Goal: Task Accomplishment & Management: Complete application form

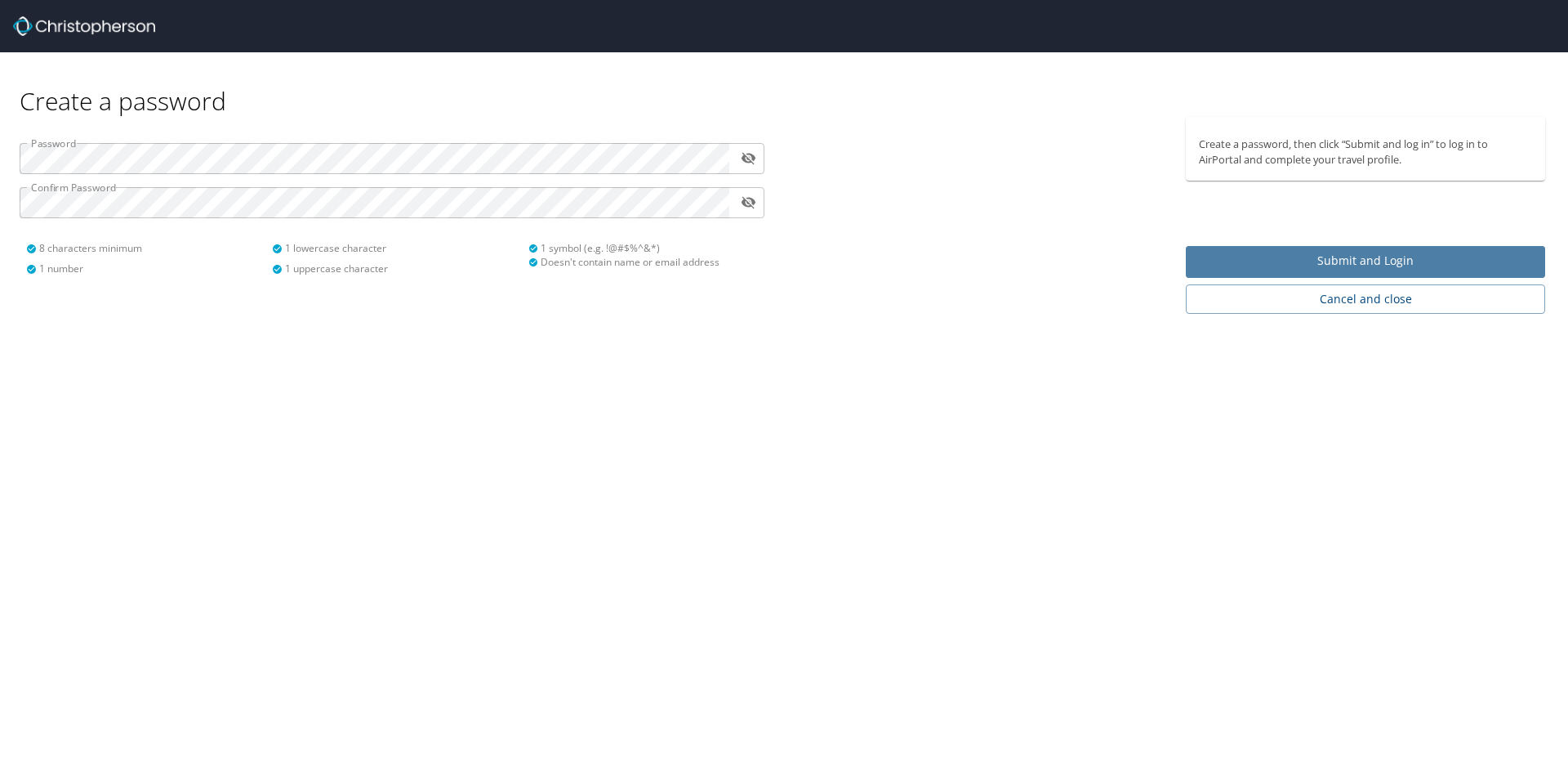
click at [1471, 248] on button "Submit and Login" at bounding box center [1365, 261] width 360 height 32
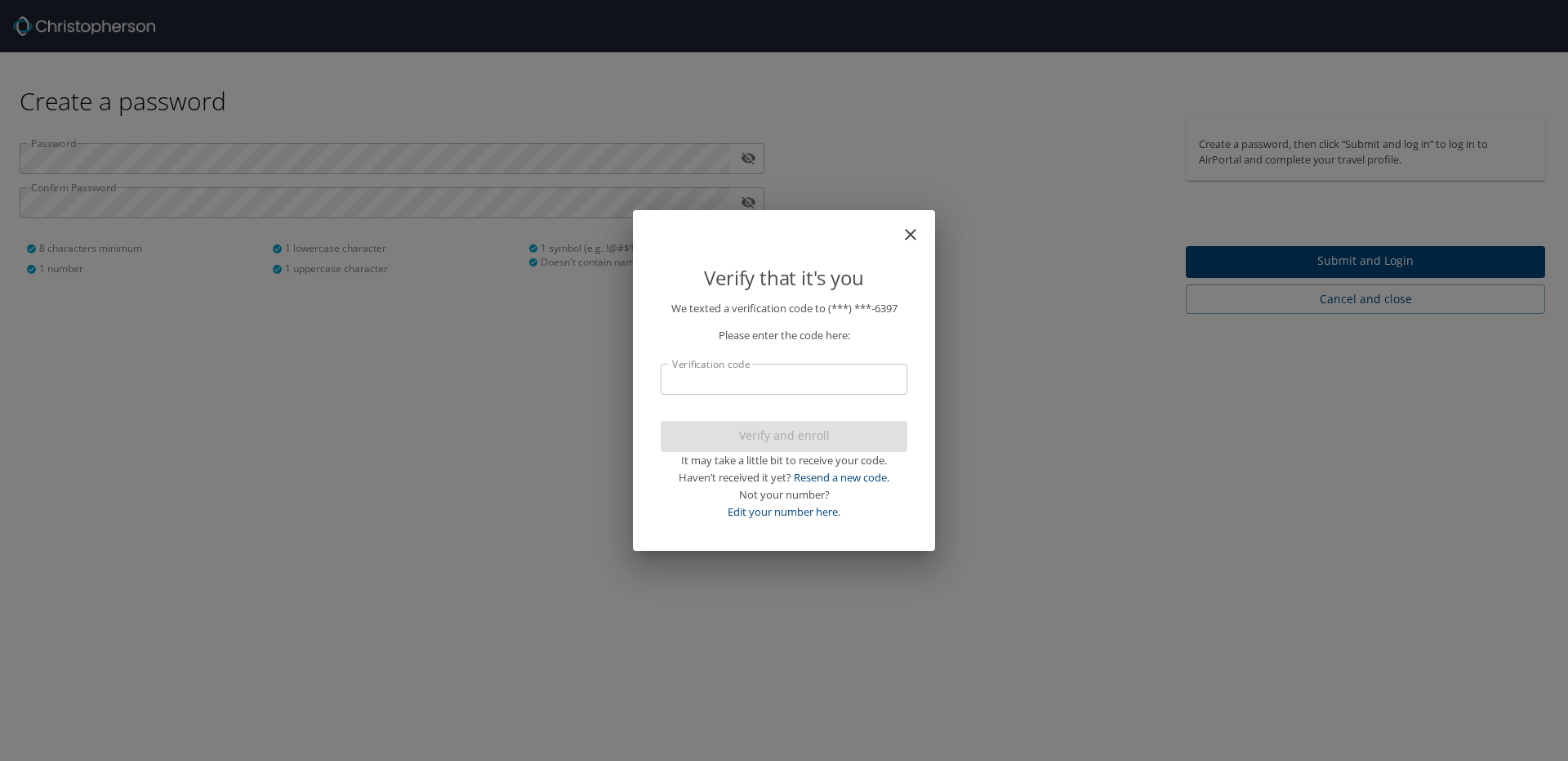
click at [868, 370] on input "Verification code" at bounding box center [784, 379] width 247 height 31
click at [732, 382] on input "Verification code" at bounding box center [784, 379] width 247 height 31
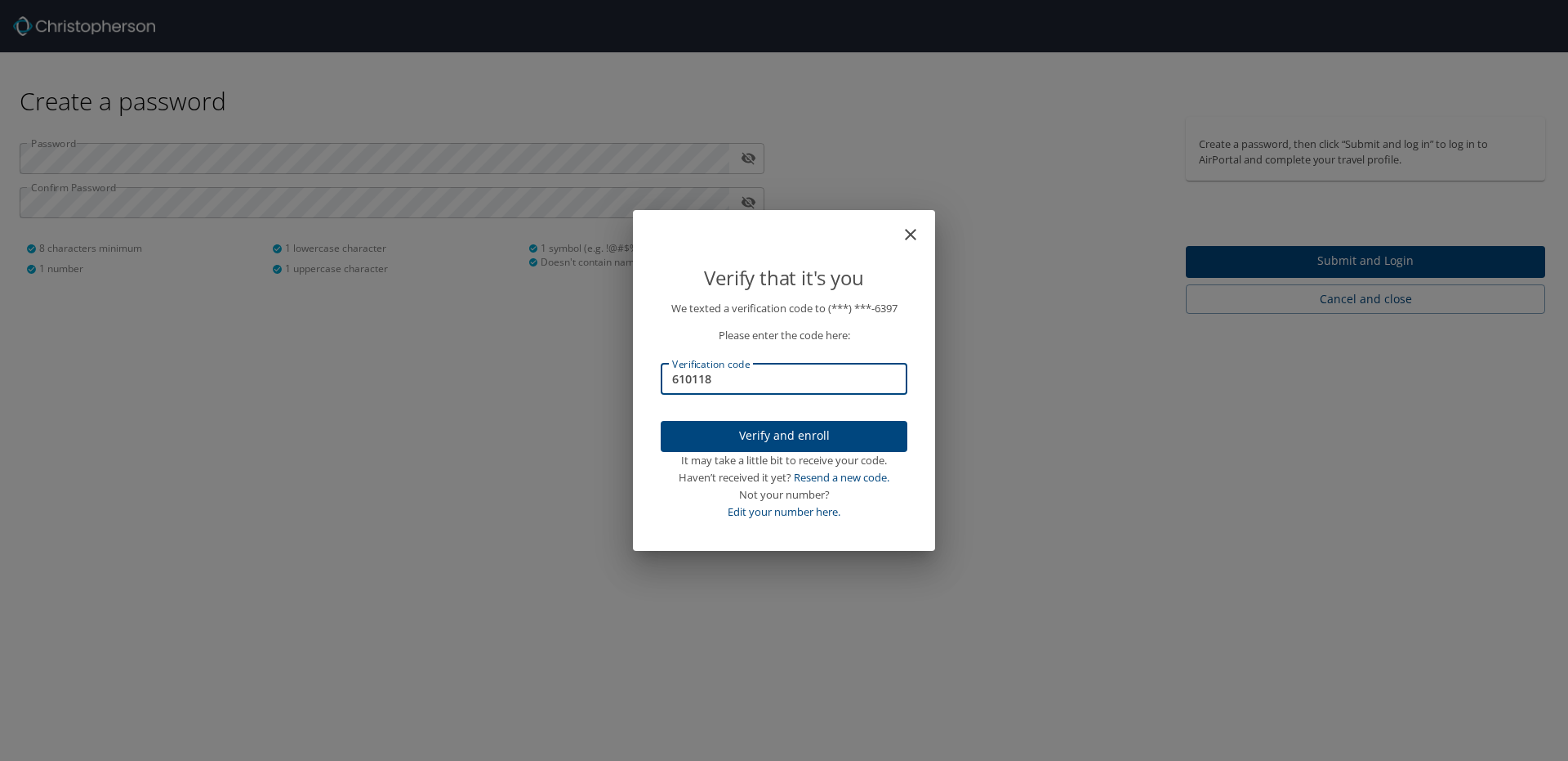
type input "610118"
click at [797, 446] on span "Verify and enroll" at bounding box center [784, 435] width 221 height 20
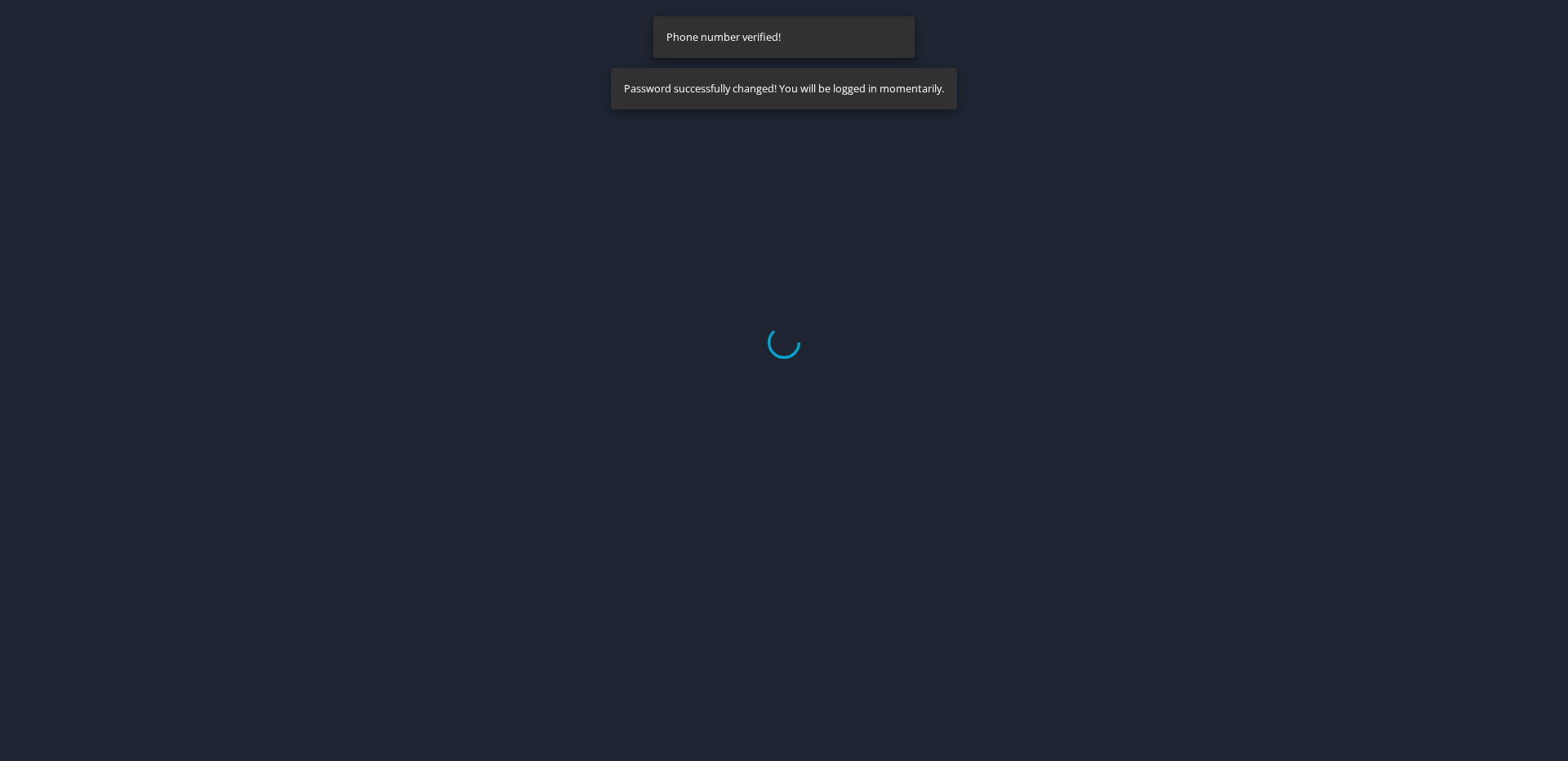
select select "US"
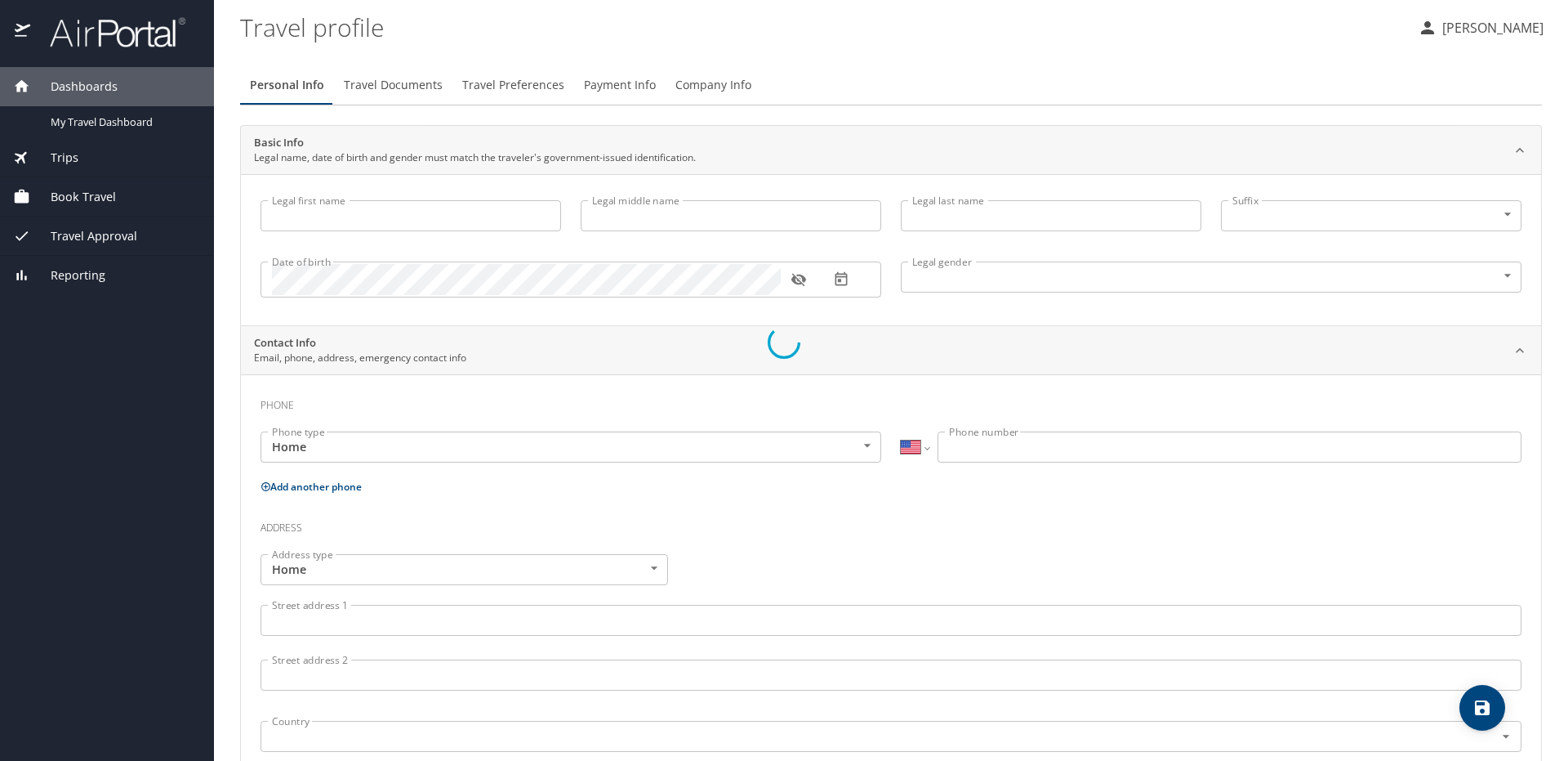
click at [536, 218] on div at bounding box center [784, 341] width 1568 height 836
type input "[PERSON_NAME]"
type input "[DEMOGRAPHIC_DATA]"
select select "US"
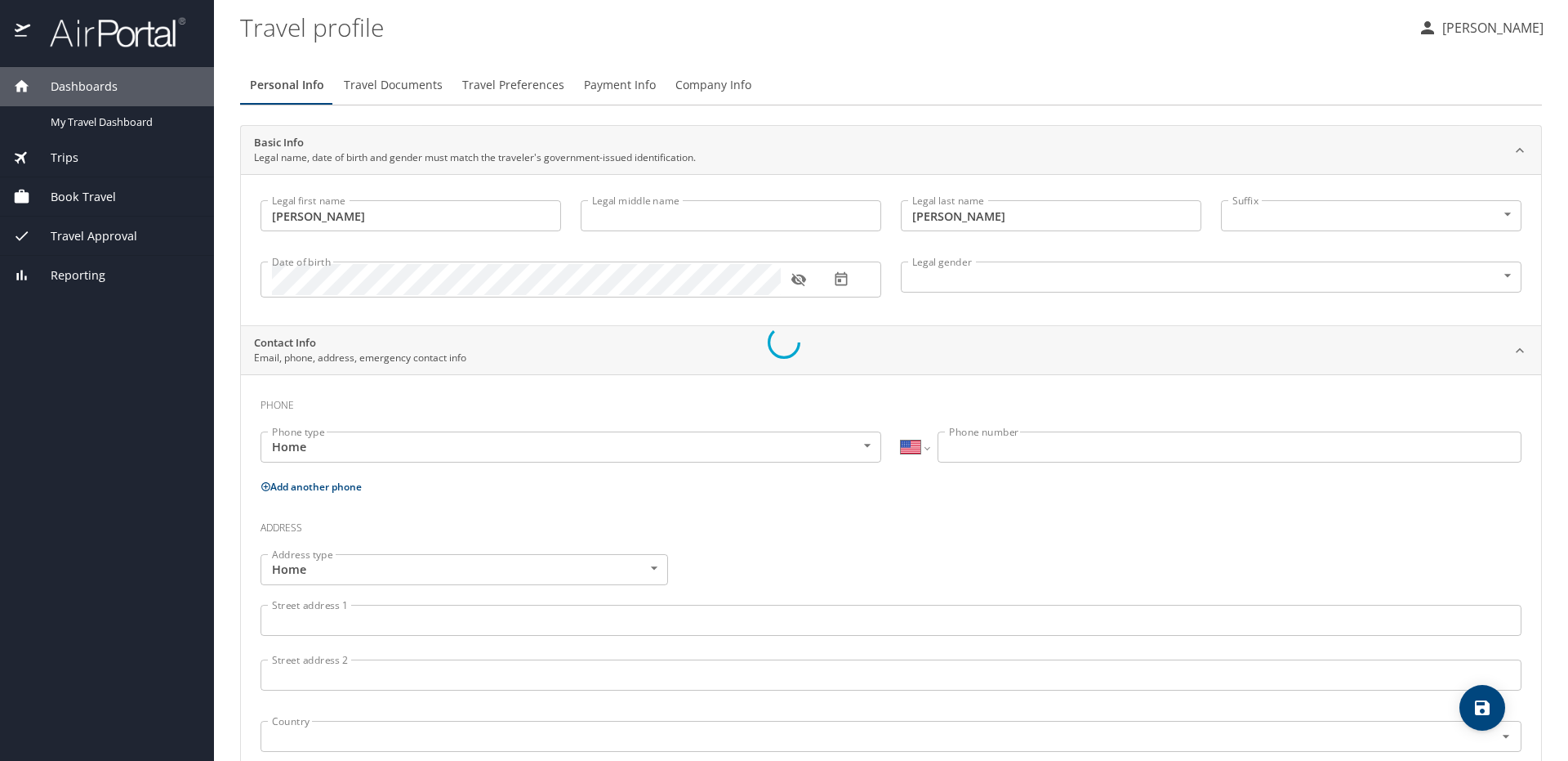
select select "US"
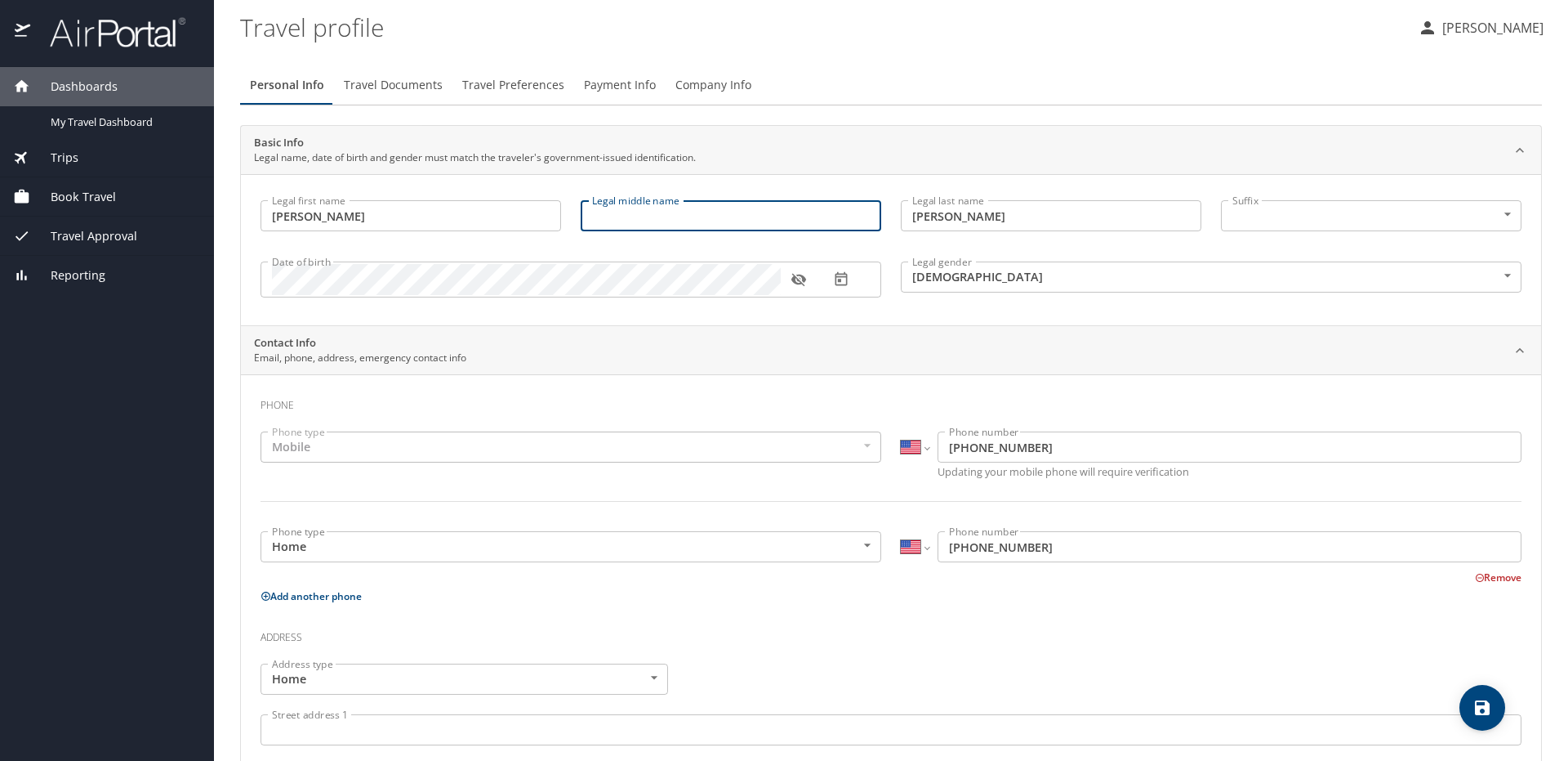
click at [627, 223] on input "Legal middle name" at bounding box center [731, 216] width 301 height 31
type input "Miles"
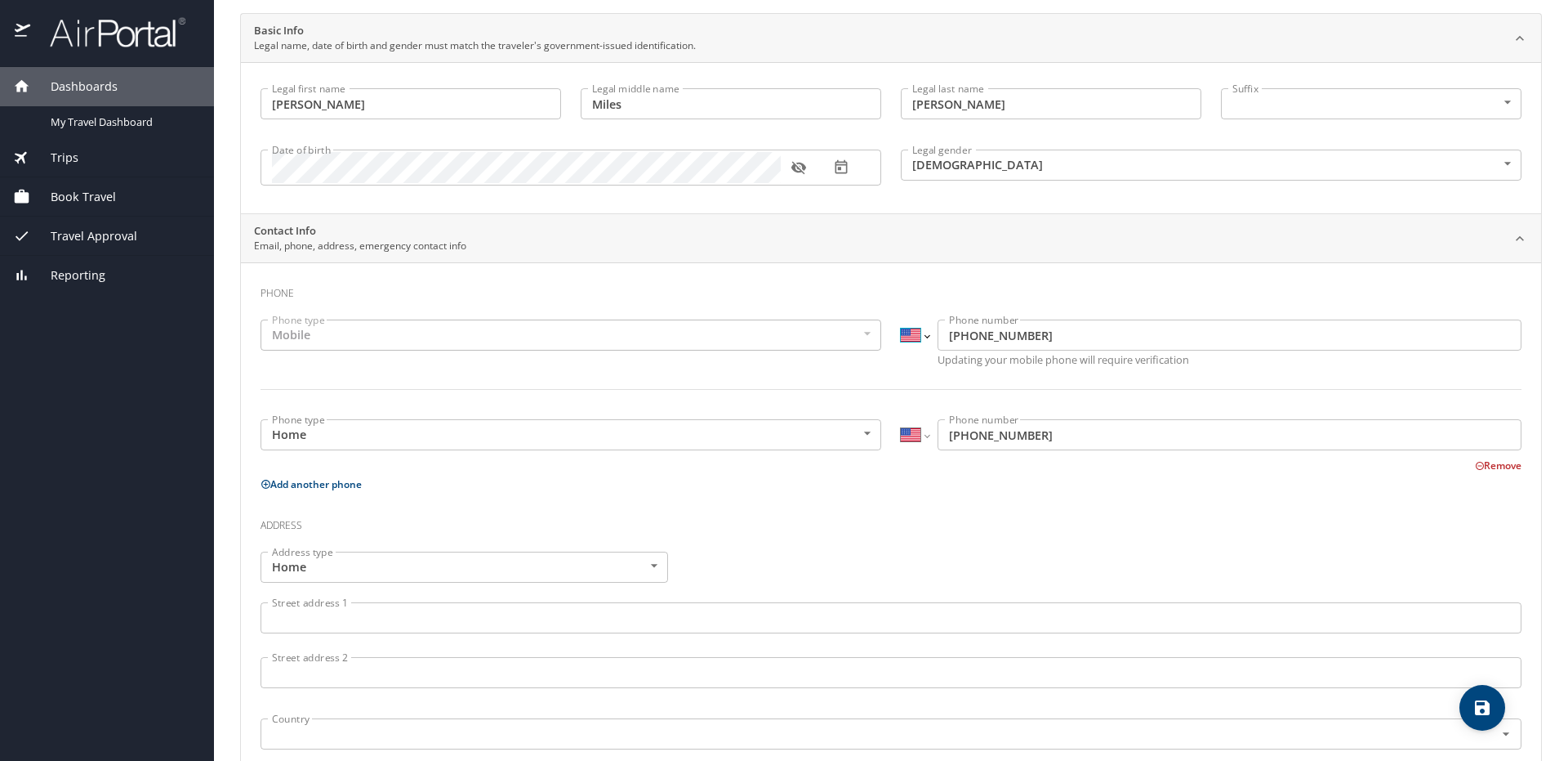
scroll to position [163, 0]
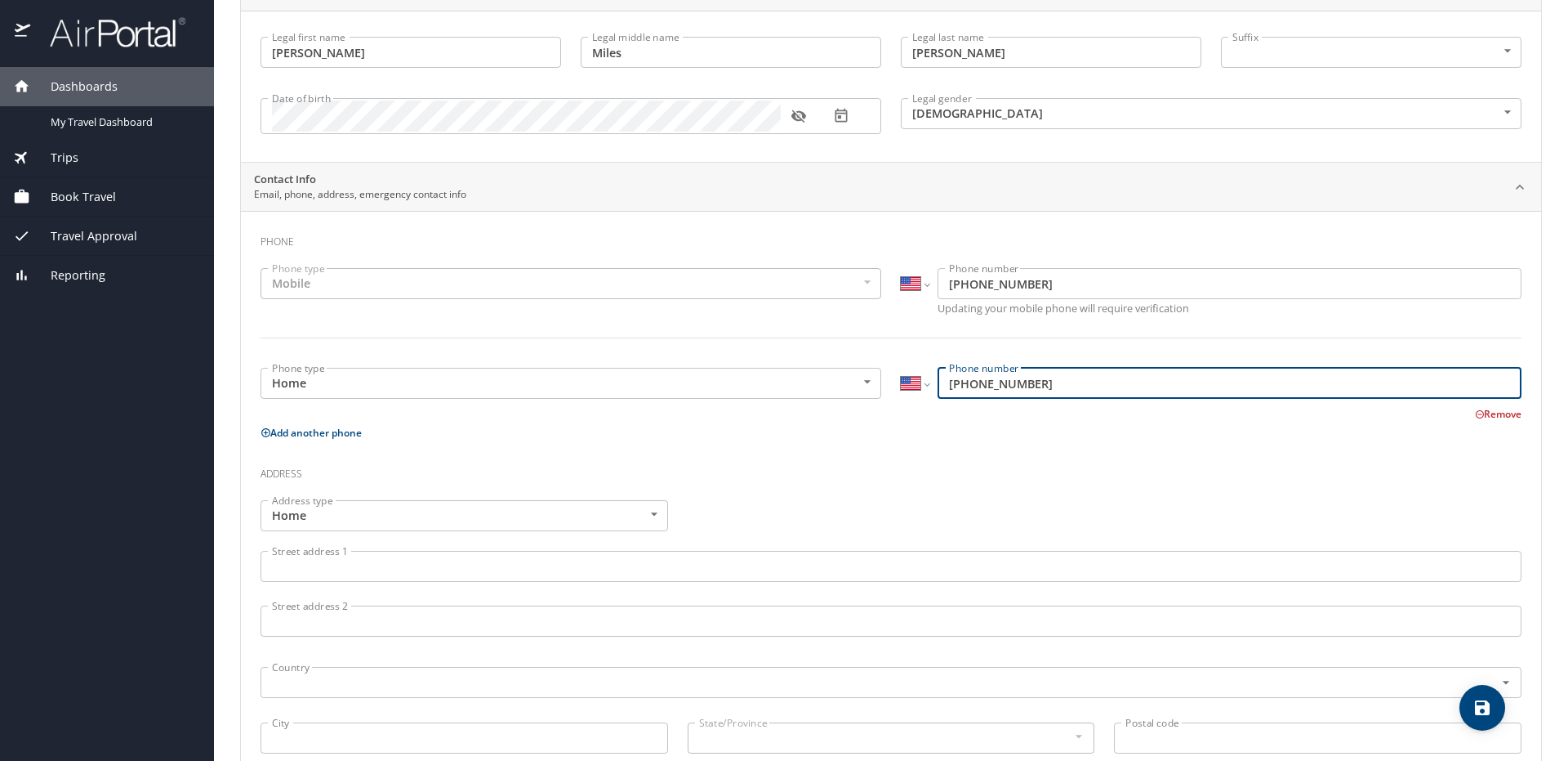
drag, startPoint x: 1052, startPoint y: 376, endPoint x: 971, endPoint y: 380, distance: 81.1
click at [971, 380] on input "[PHONE_NUMBER]" at bounding box center [1230, 383] width 584 height 31
type input "[PHONE_NUMBER]"
click at [296, 438] on button "Add another phone" at bounding box center [311, 432] width 101 height 14
select select "US"
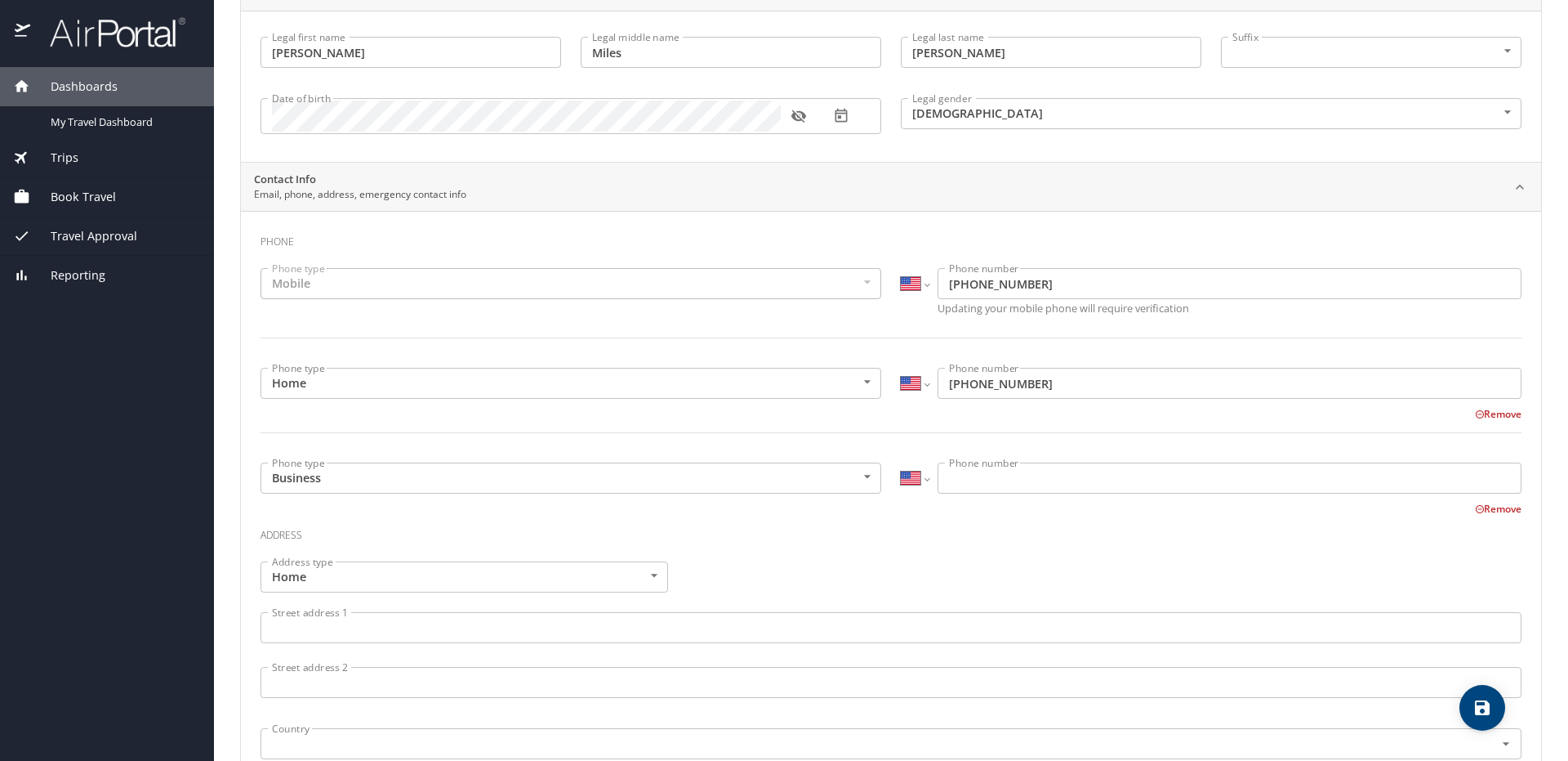
click at [372, 478] on body "Dashboards My Travel Dashboard Trips Current / Future Trips Past Trips Trips Mi…" at bounding box center [784, 380] width 1568 height 761
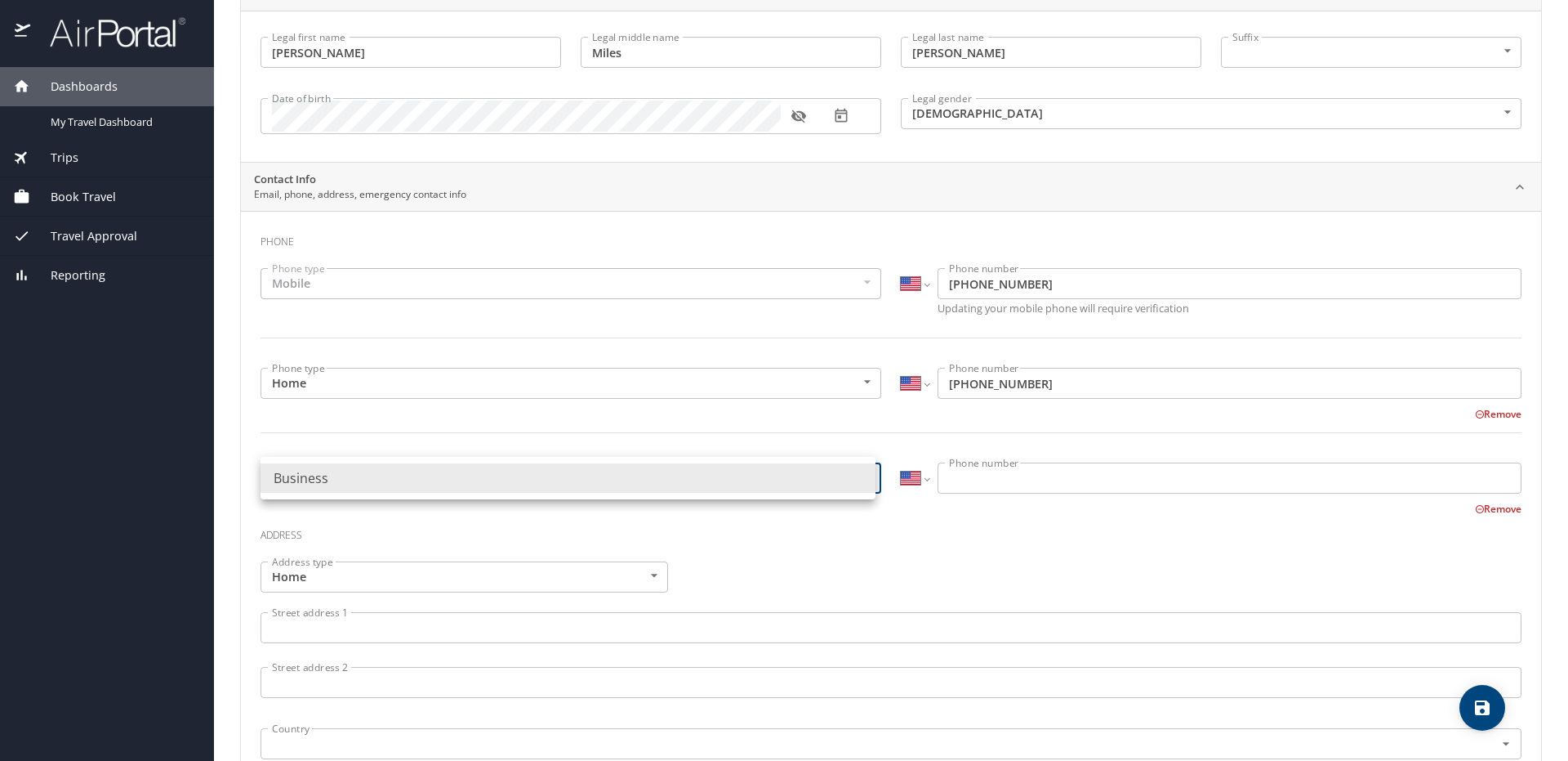
click at [731, 518] on div at bounding box center [784, 380] width 1568 height 761
click at [863, 478] on body "Dashboards My Travel Dashboard Trips Current / Future Trips Past Trips Trips Mi…" at bounding box center [784, 380] width 1568 height 761
click at [980, 542] on div at bounding box center [784, 380] width 1568 height 761
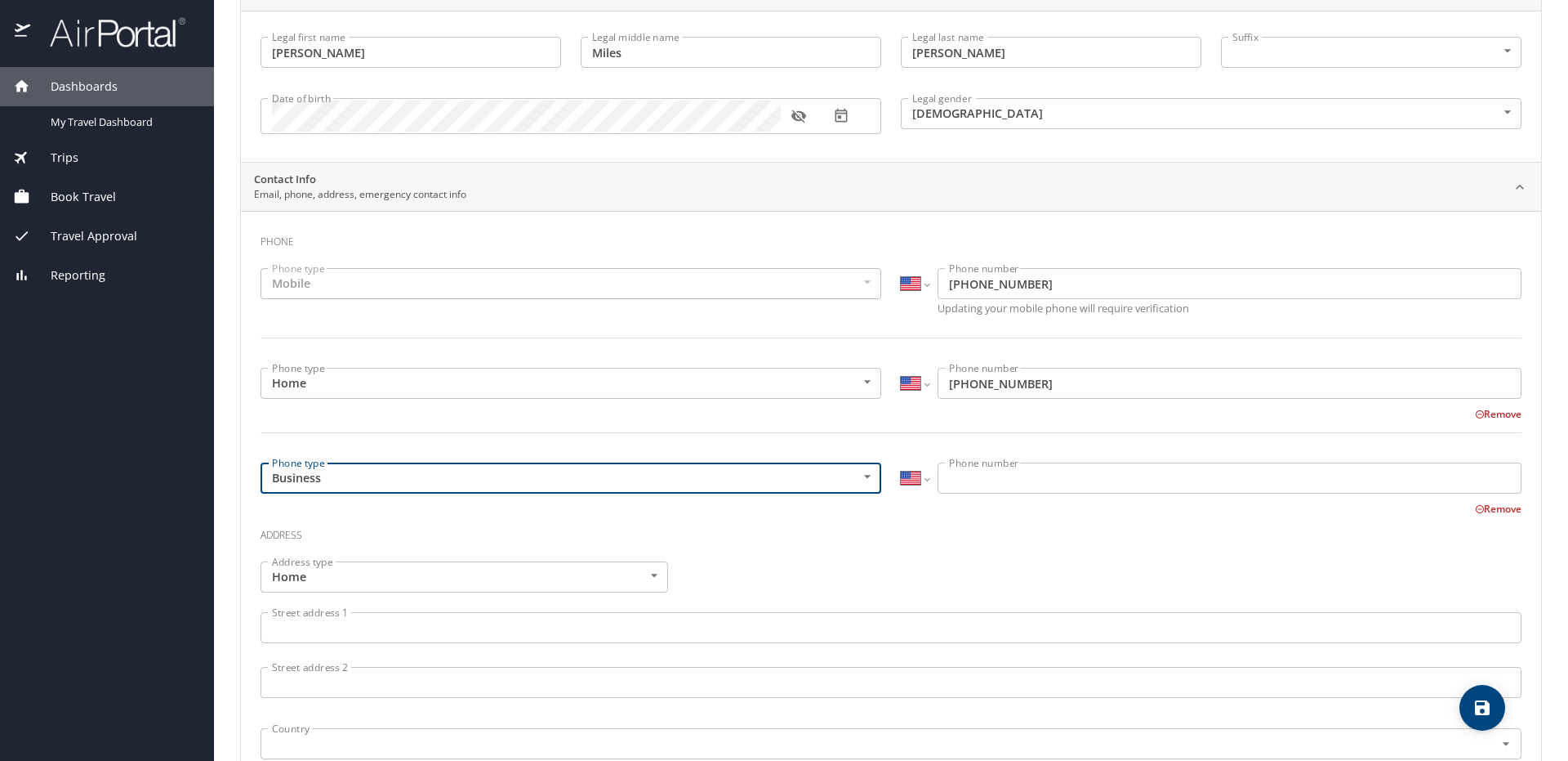
click at [982, 499] on div "Remove" at bounding box center [881, 507] width 1281 height 19
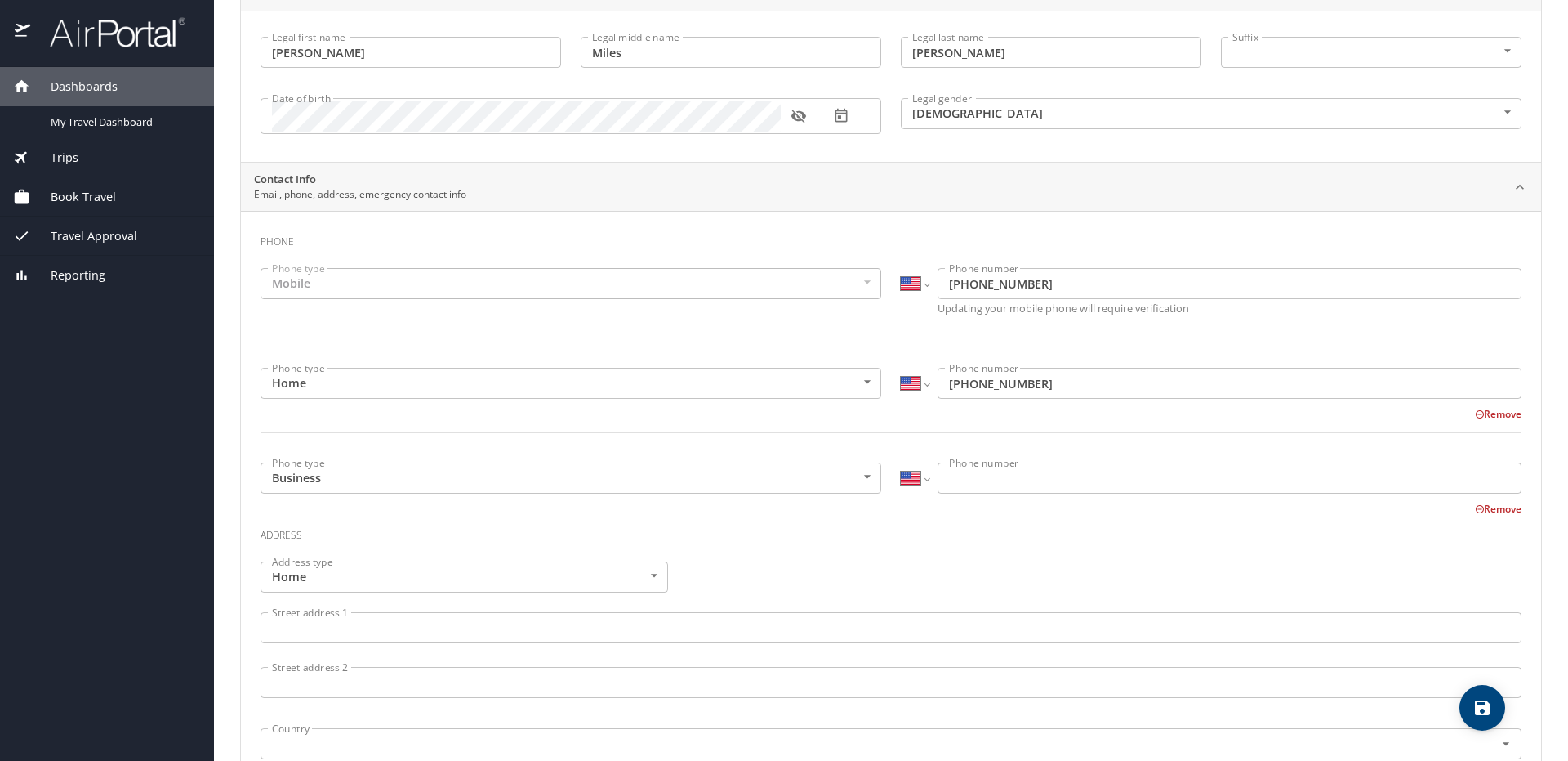
click at [982, 484] on input "Phone number" at bounding box center [1230, 477] width 584 height 31
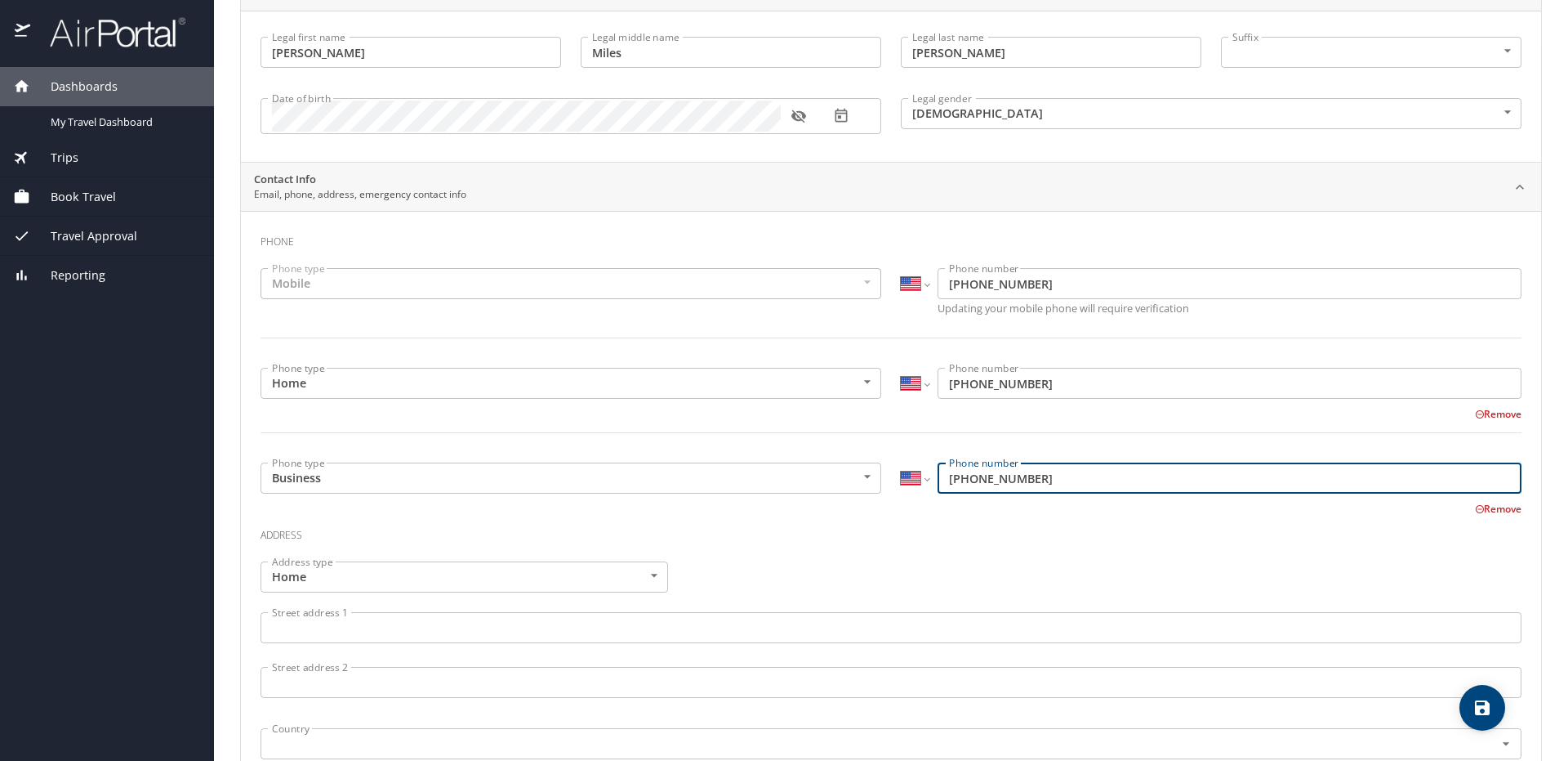
type input "[PHONE_NUMBER]"
click at [610, 531] on h3 "Address" at bounding box center [891, 530] width 1261 height 28
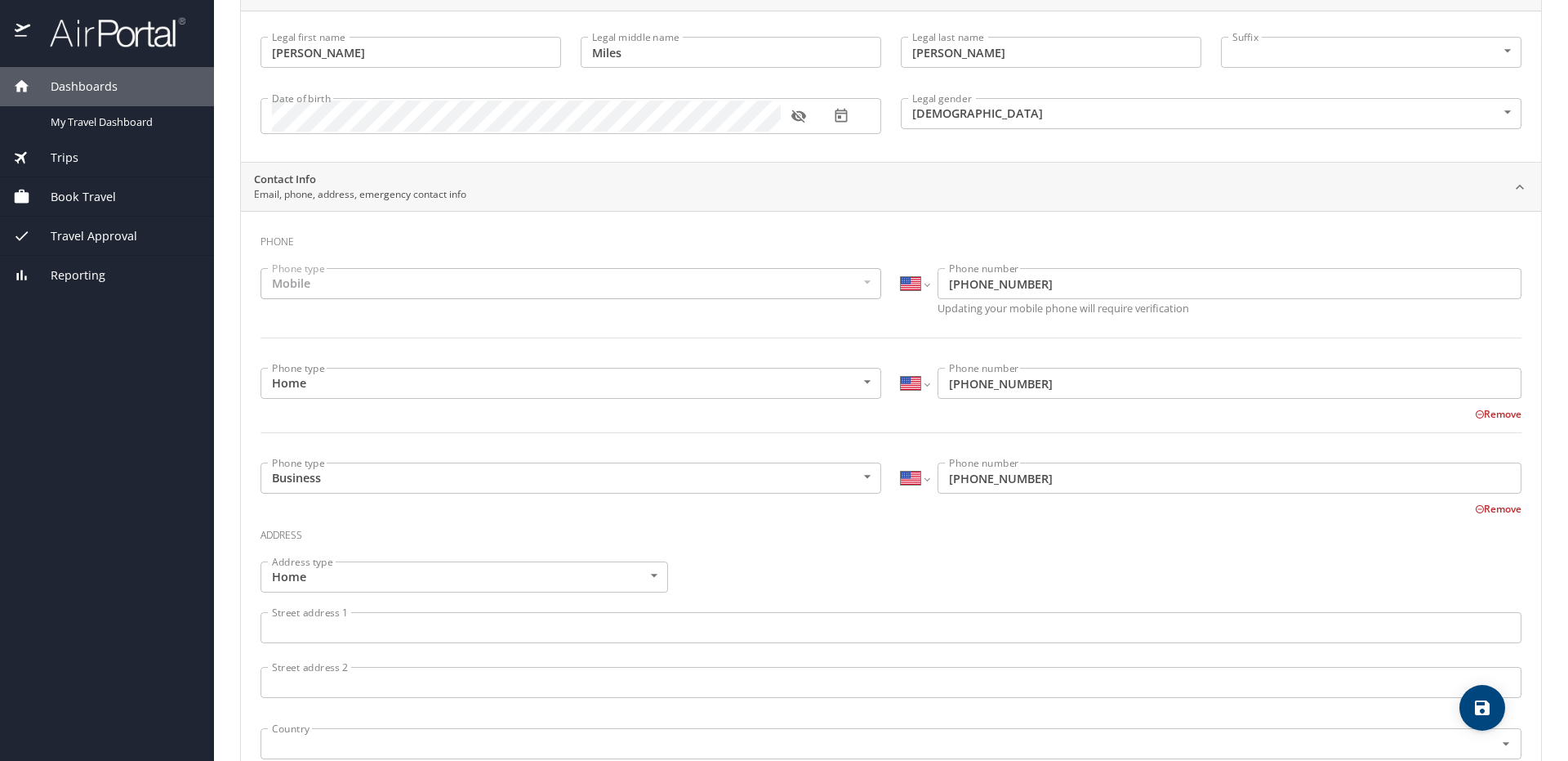
click at [500, 624] on input "Street address 1" at bounding box center [891, 627] width 1261 height 31
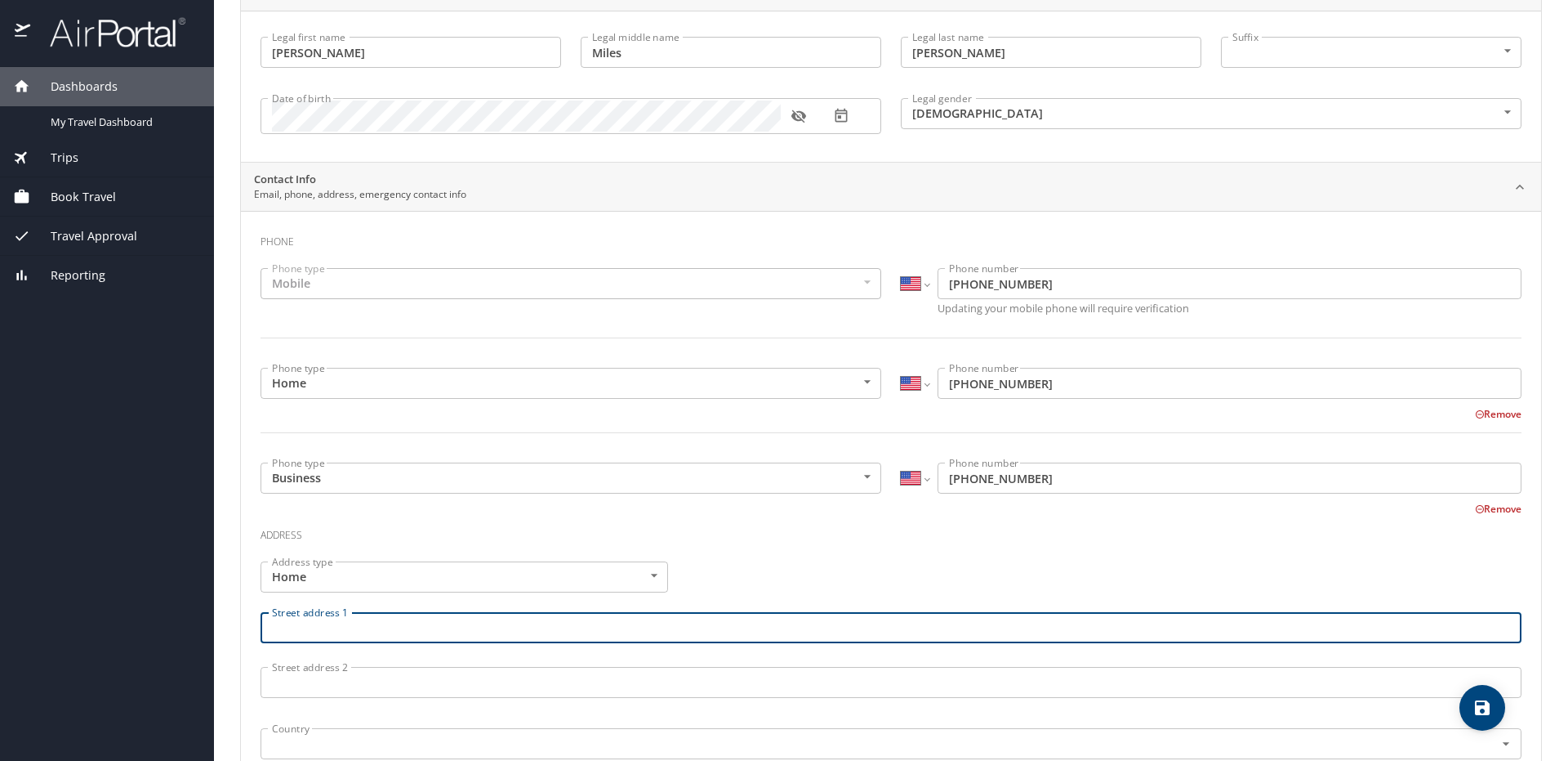
scroll to position [449, 0]
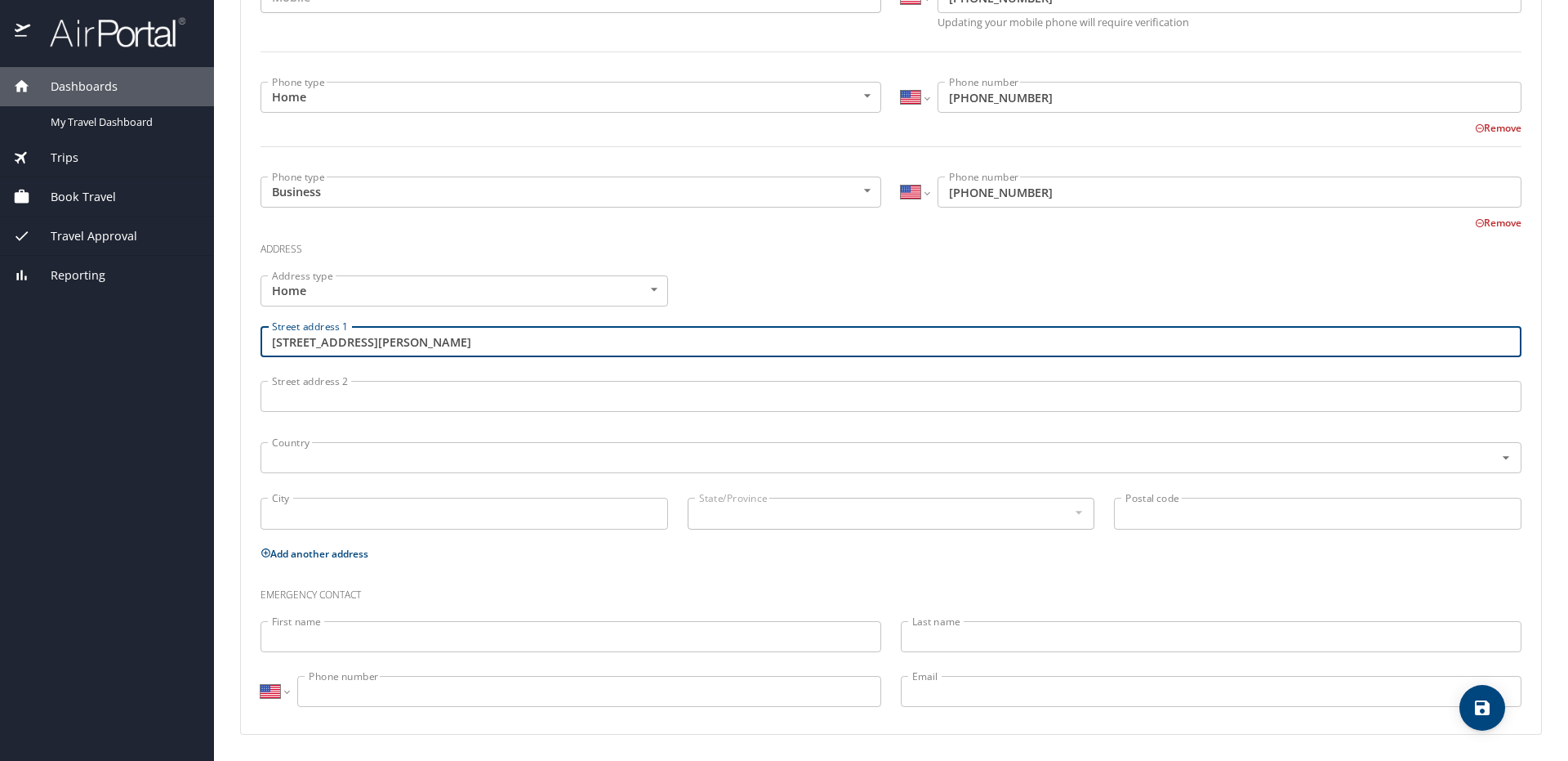
type input "[STREET_ADDRESS][PERSON_NAME]"
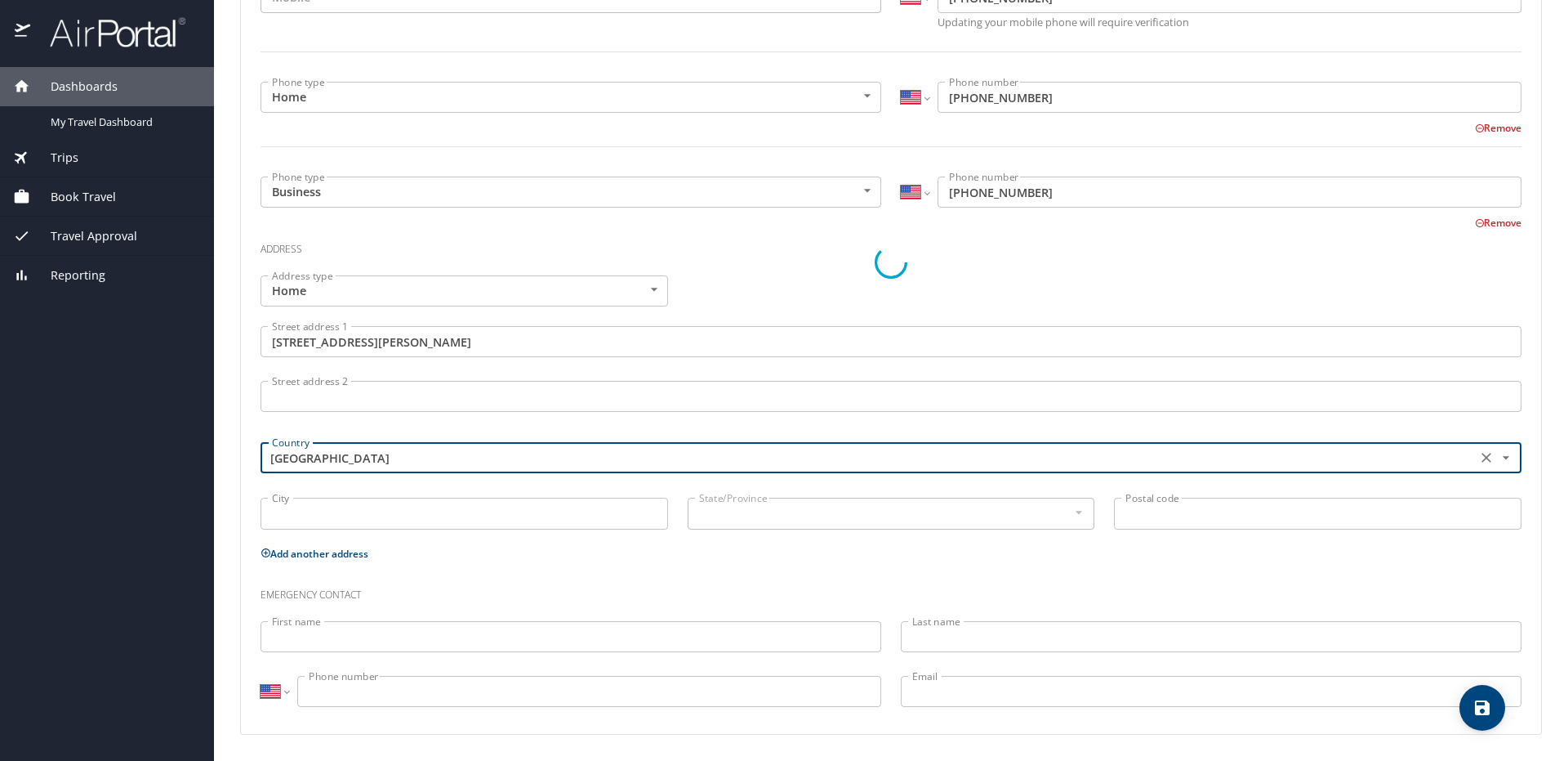
type input "[GEOGRAPHIC_DATA]"
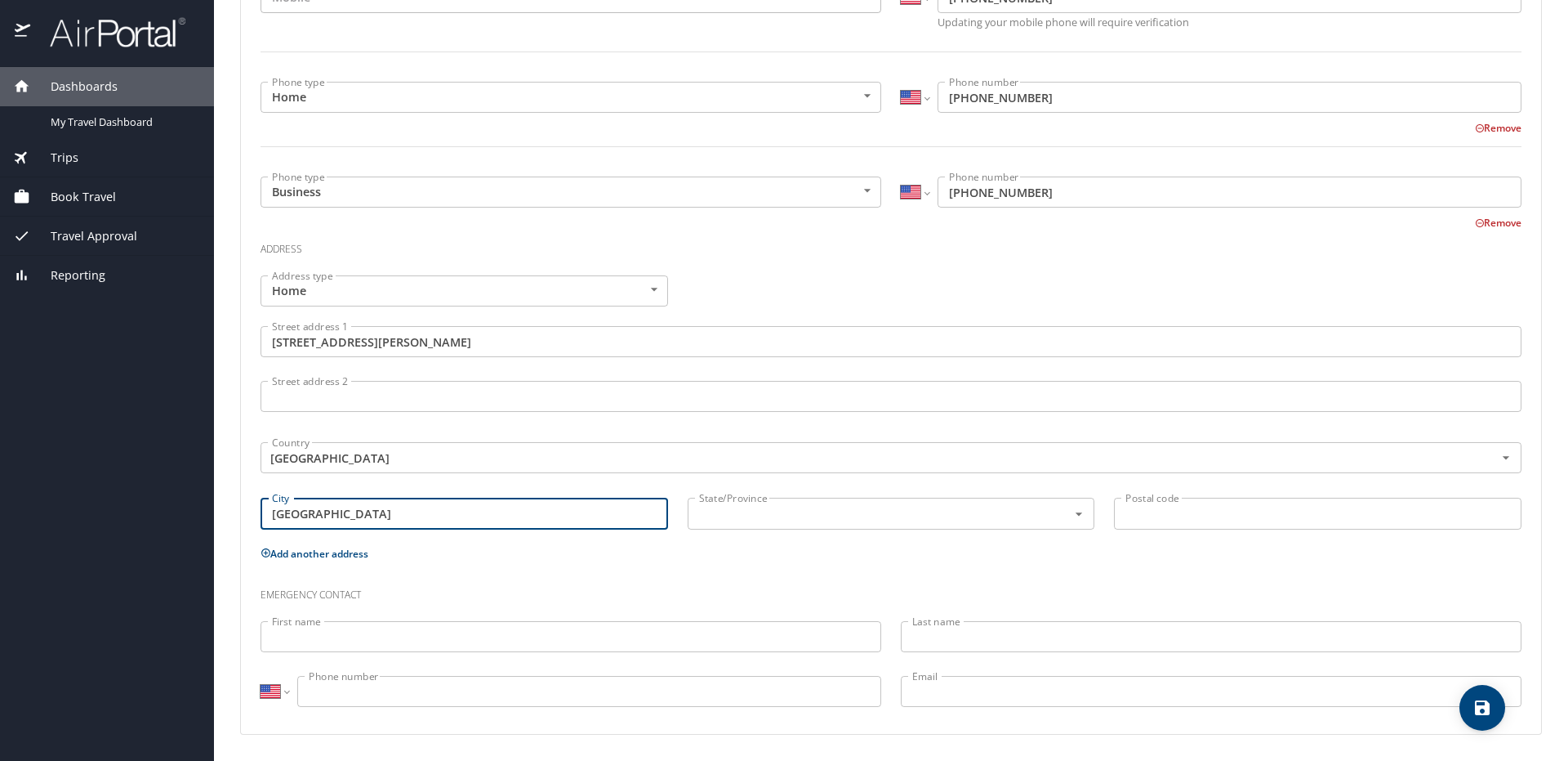
type input "[GEOGRAPHIC_DATA]"
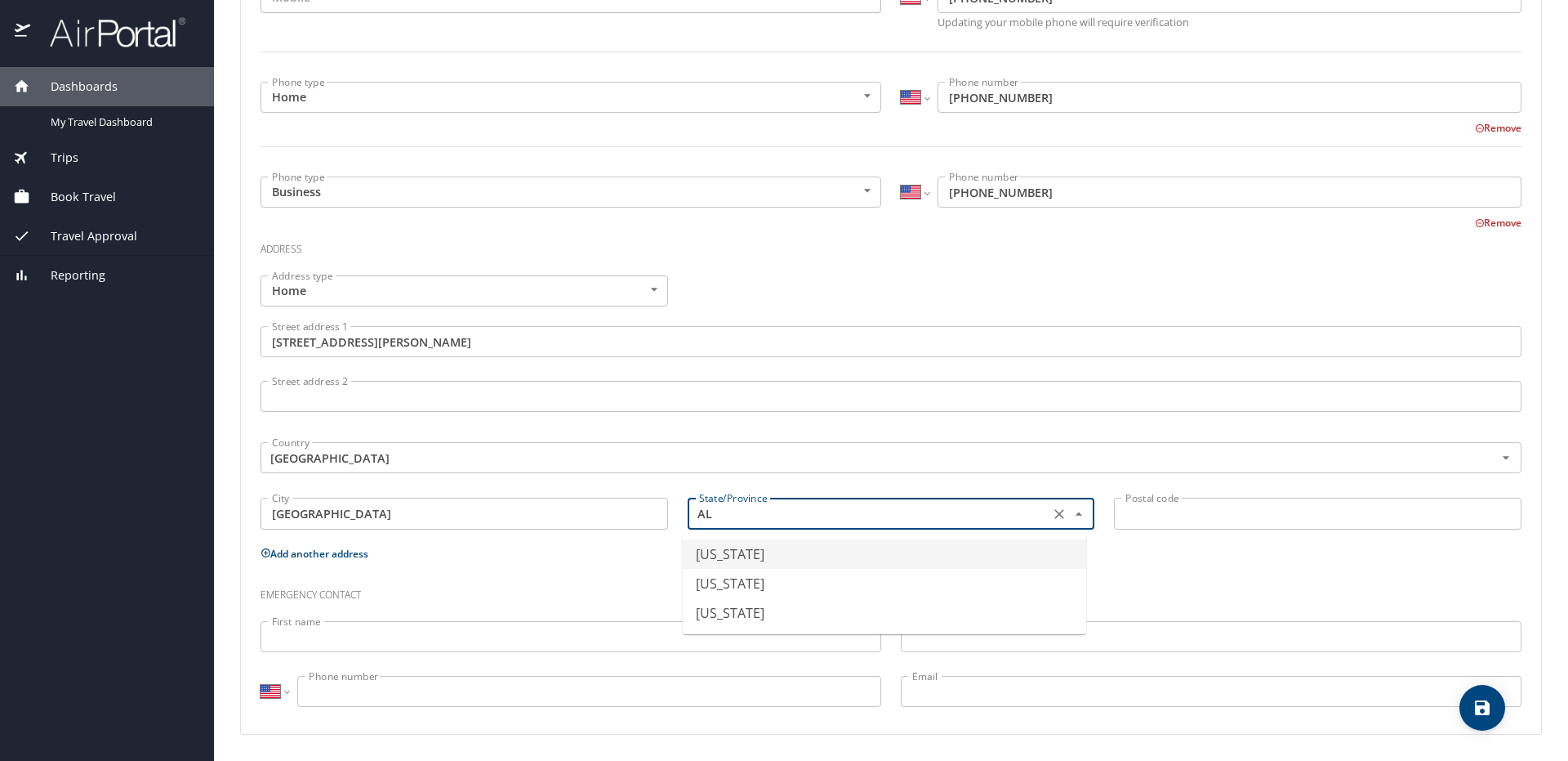
type input "[US_STATE]"
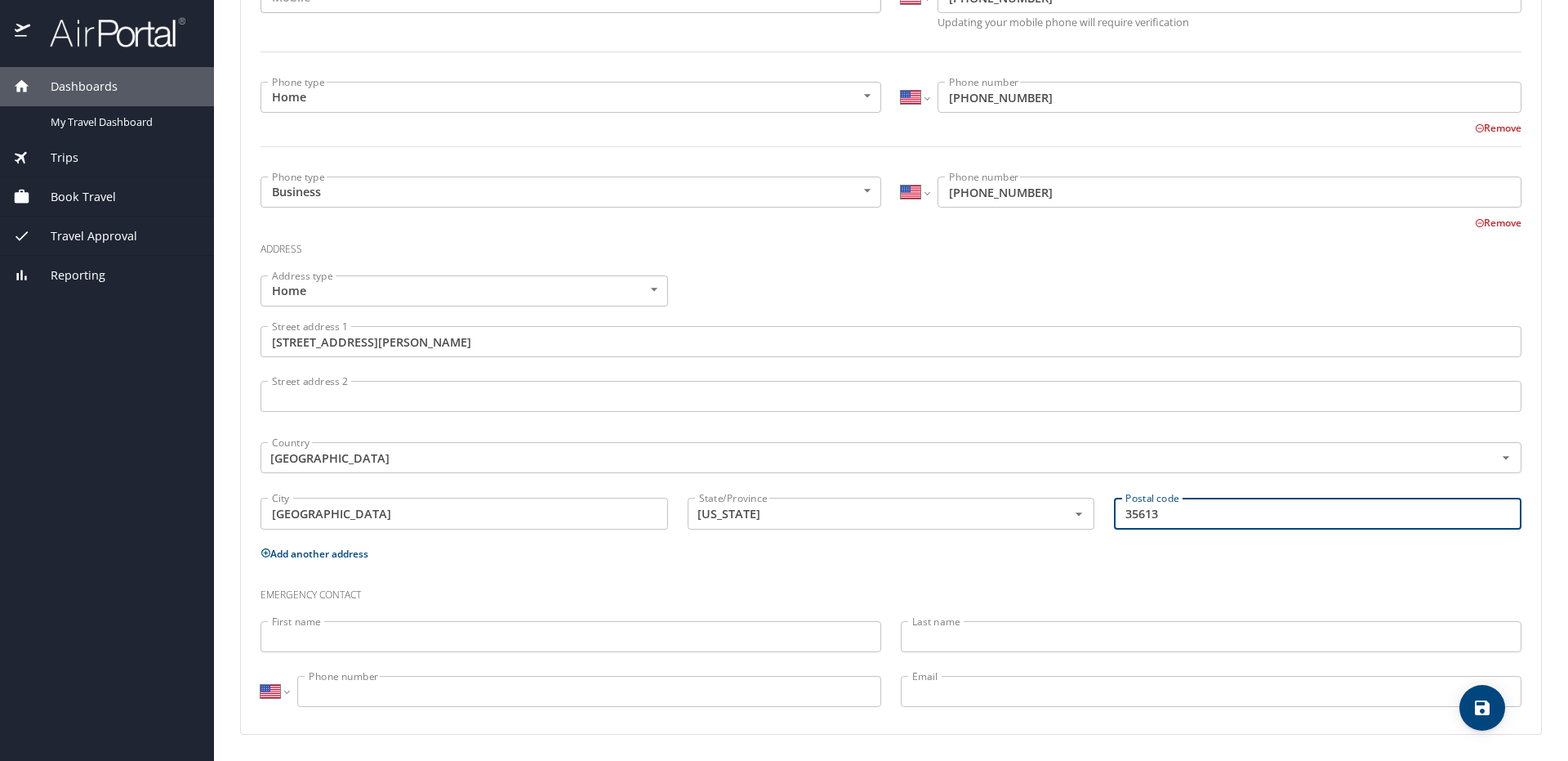
type input "35613"
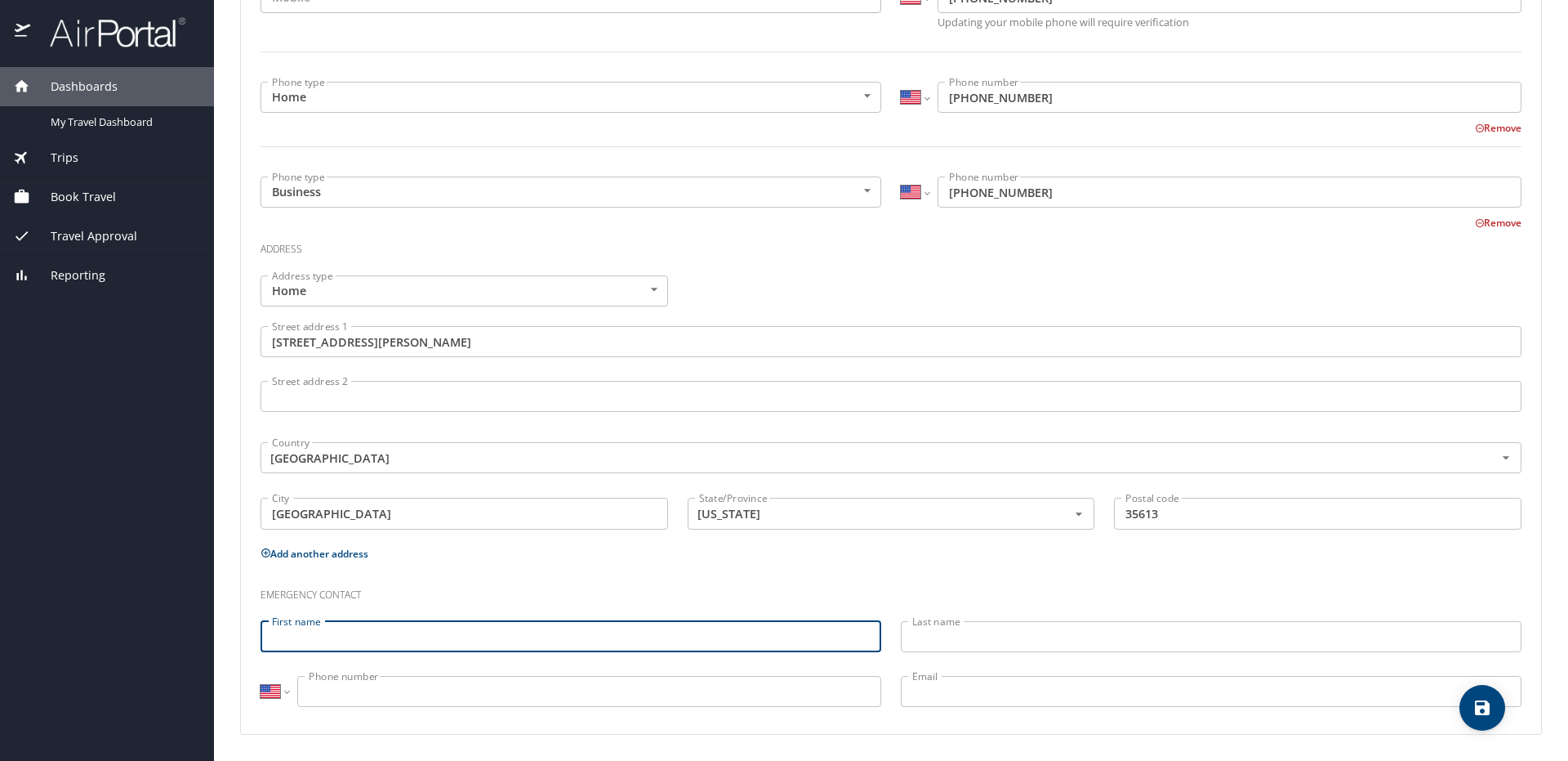
click at [492, 628] on input "First name" at bounding box center [571, 637] width 621 height 31
type input "[PERSON_NAME]"
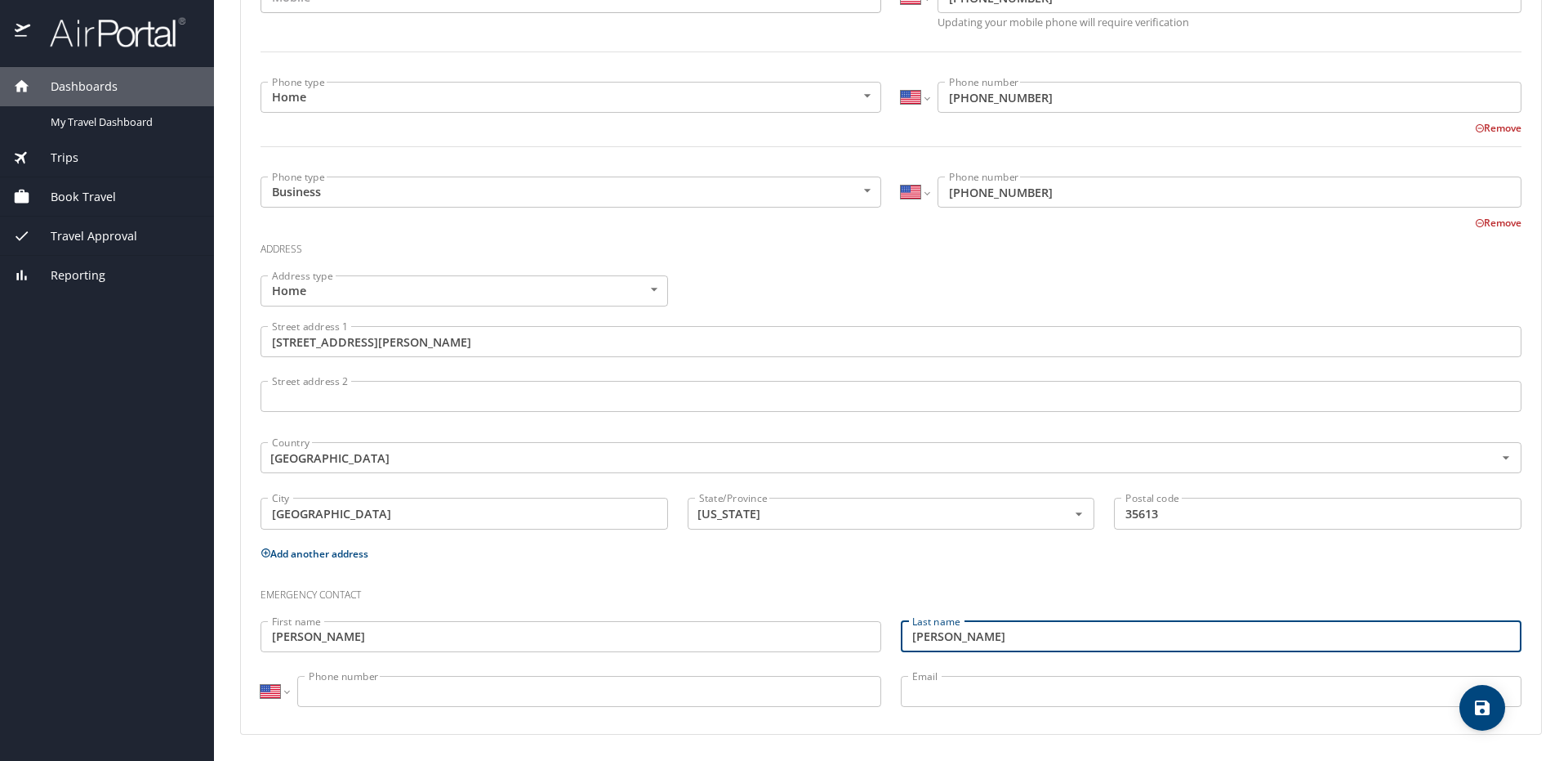
type input "[PERSON_NAME]"
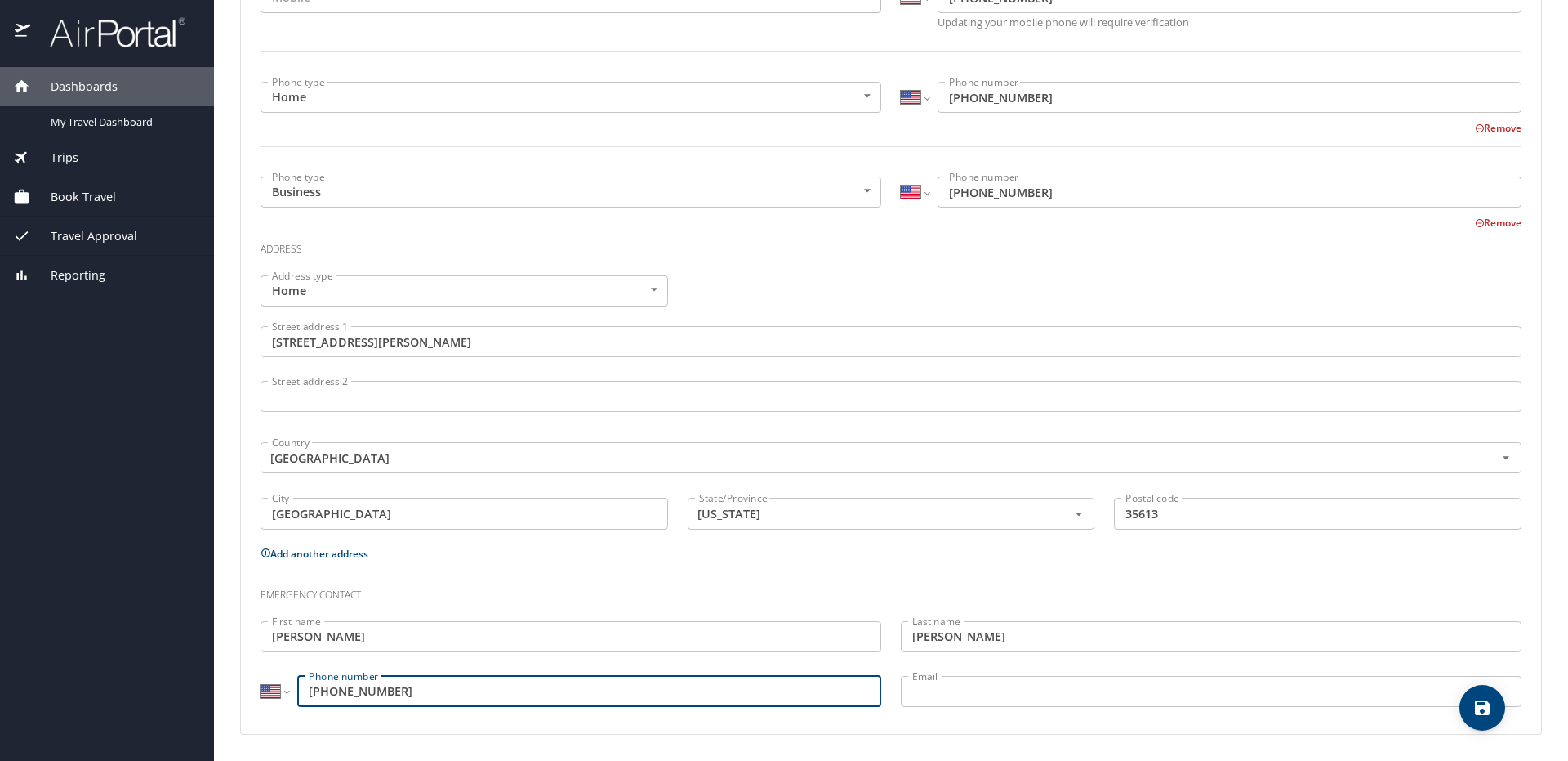
type input "[PHONE_NUMBER]"
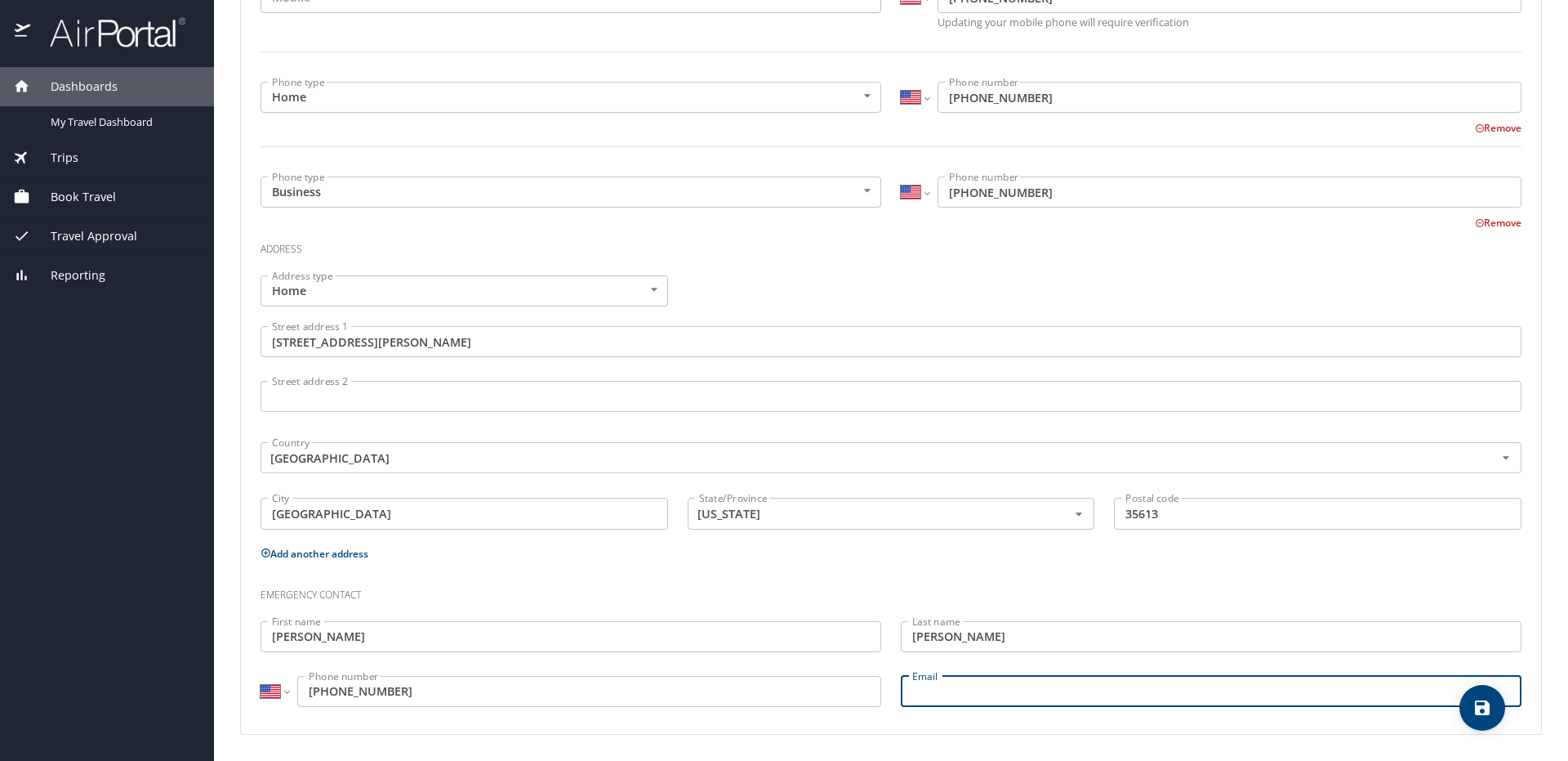
type input "s"
type input "[EMAIL_ADDRESS][DOMAIN_NAME]"
click at [544, 584] on h3 "Emergency contact" at bounding box center [891, 590] width 1261 height 28
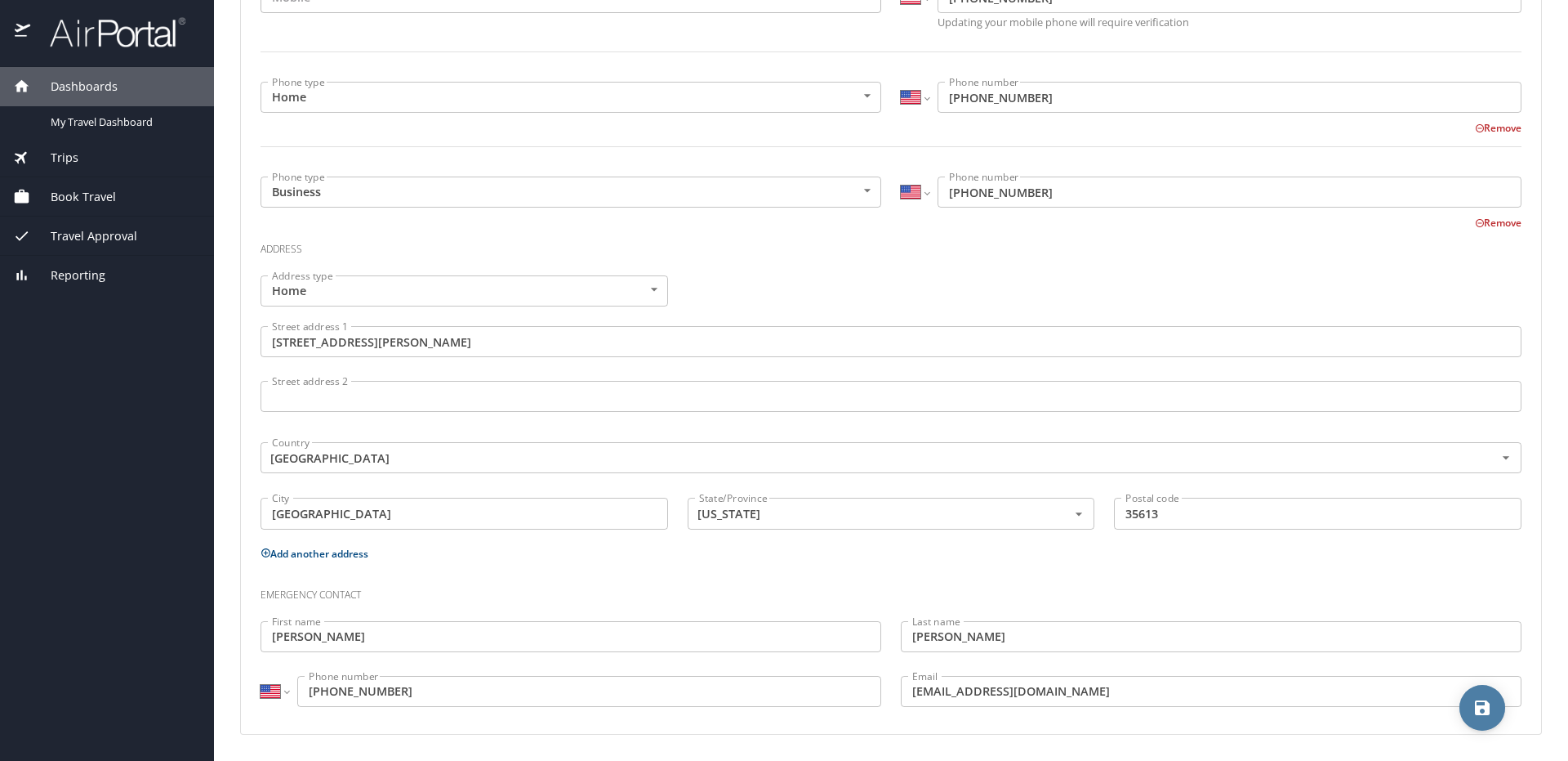
click at [1479, 697] on icon "save" at bounding box center [1482, 707] width 19 height 19
select select "US"
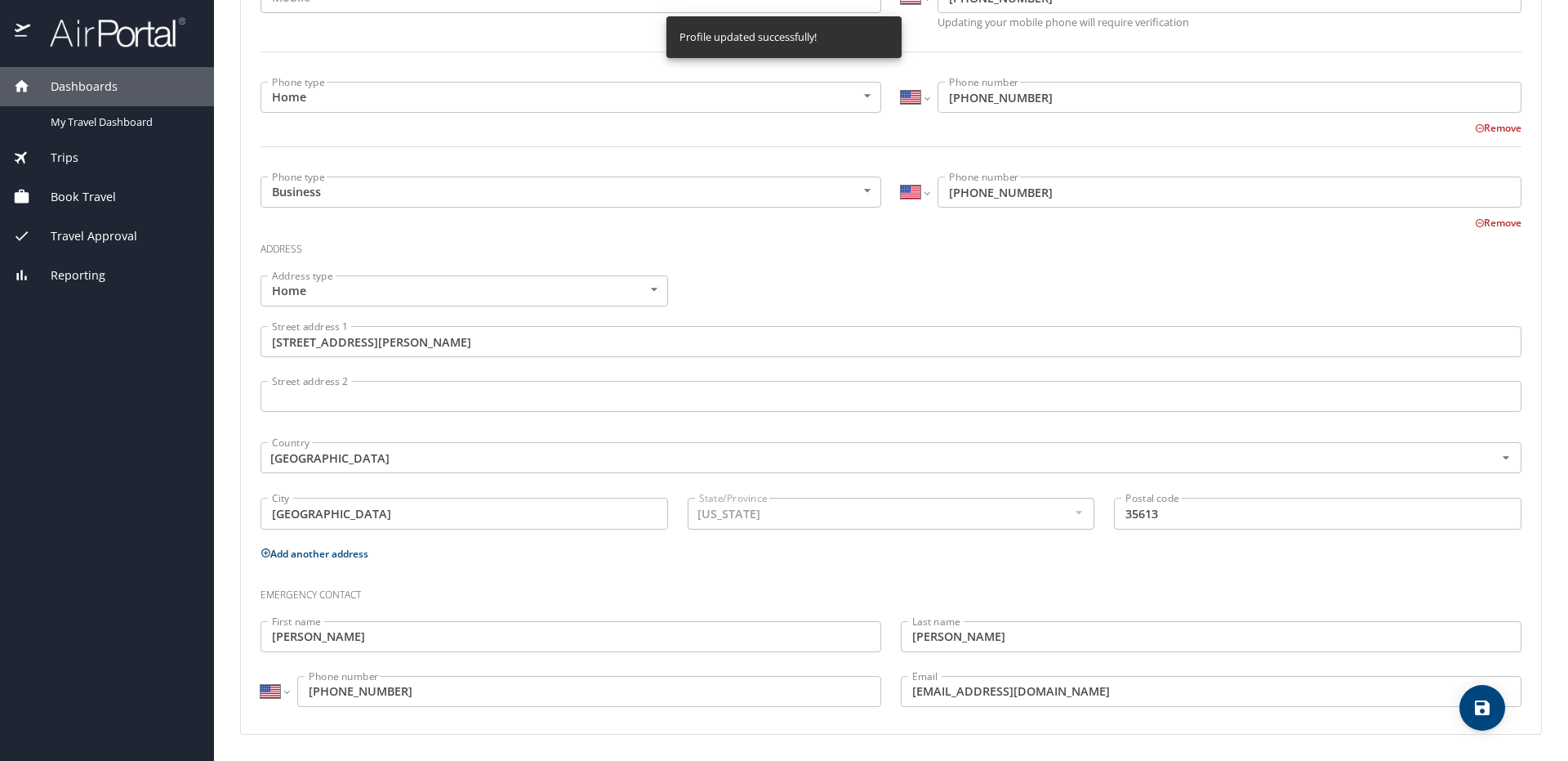
select select "US"
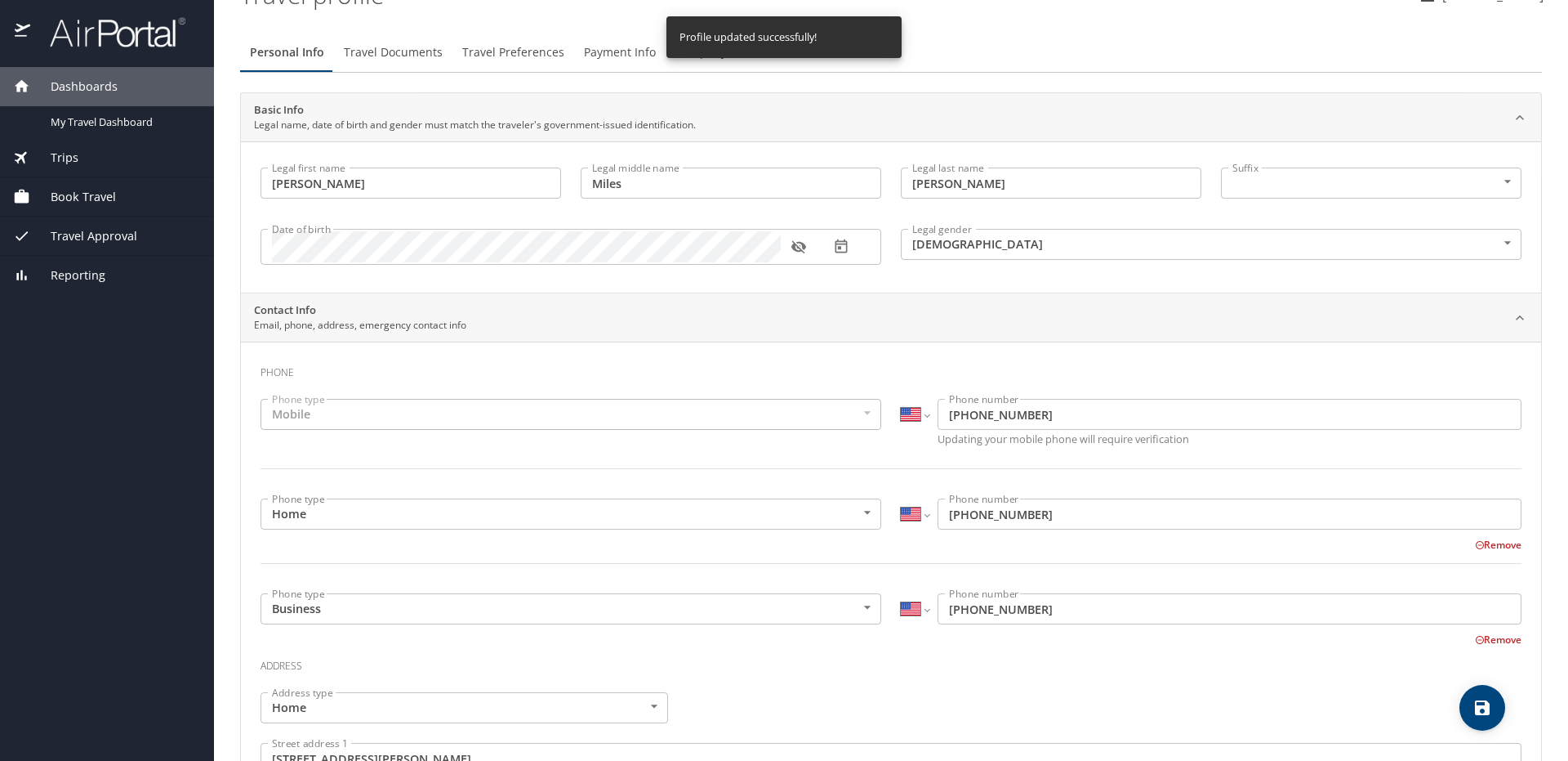
scroll to position [0, 0]
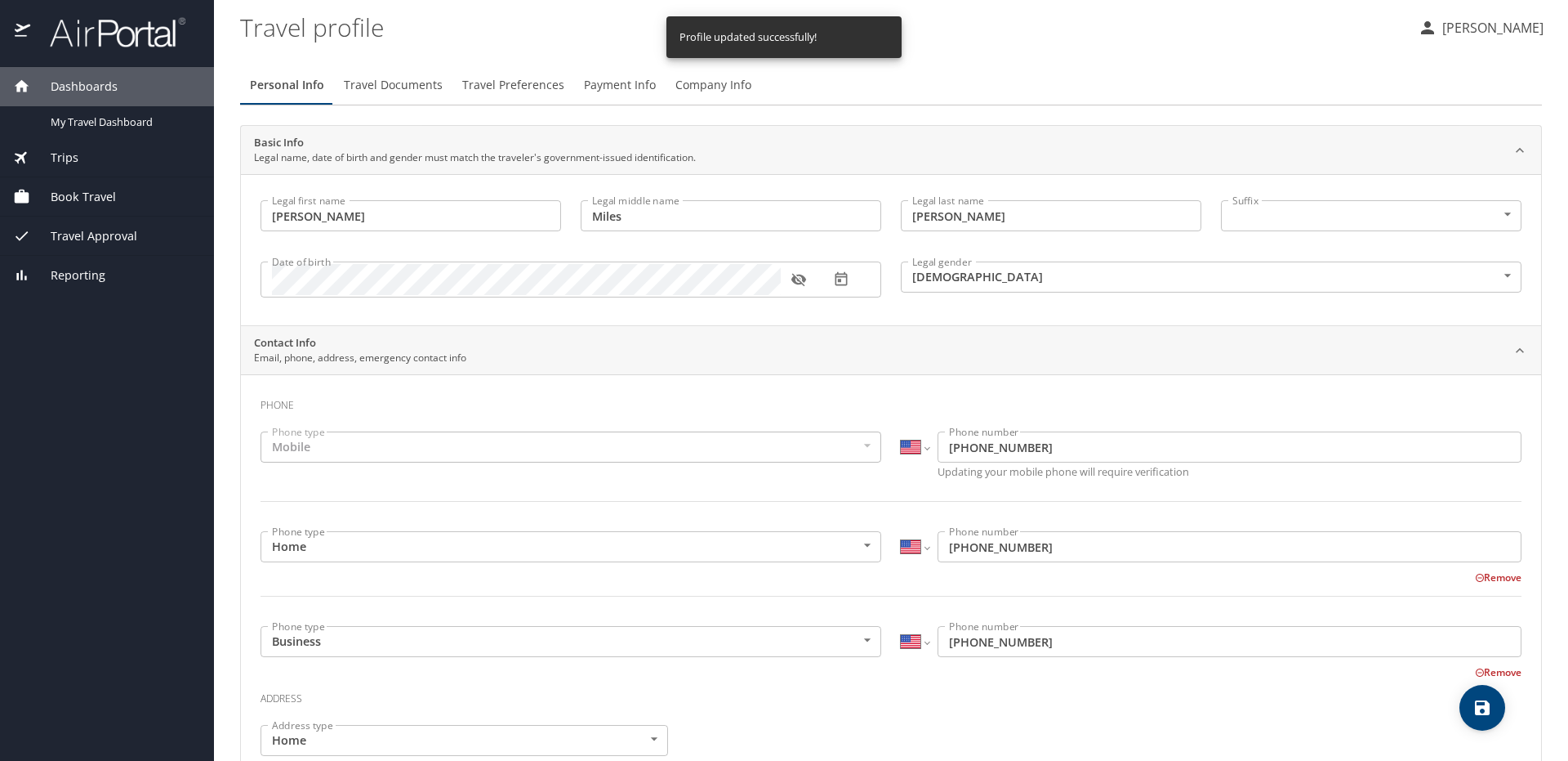
click at [406, 98] on button "Travel Documents" at bounding box center [392, 85] width 119 height 40
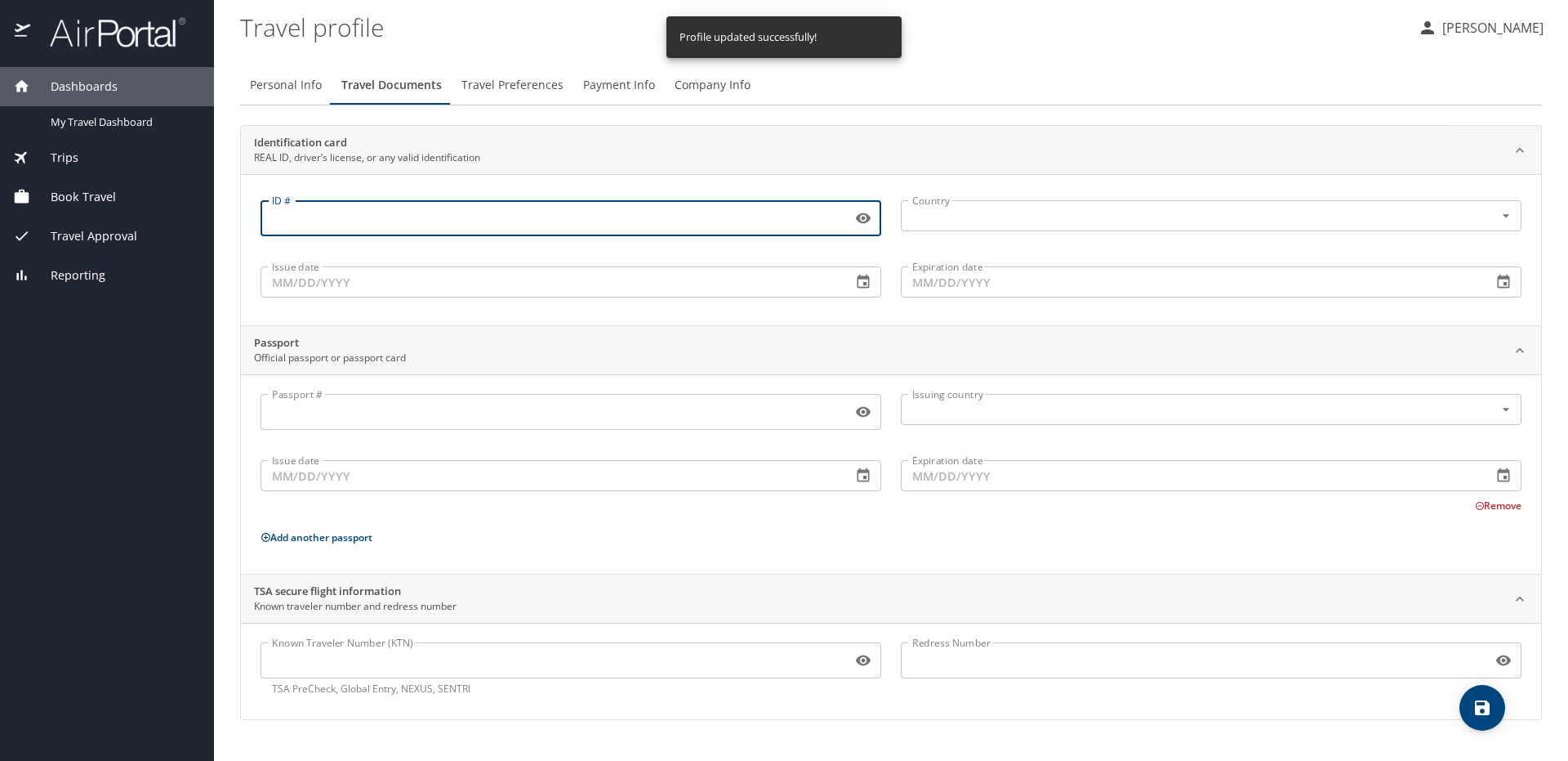
click at [483, 213] on input "ID #" at bounding box center [553, 218] width 584 height 31
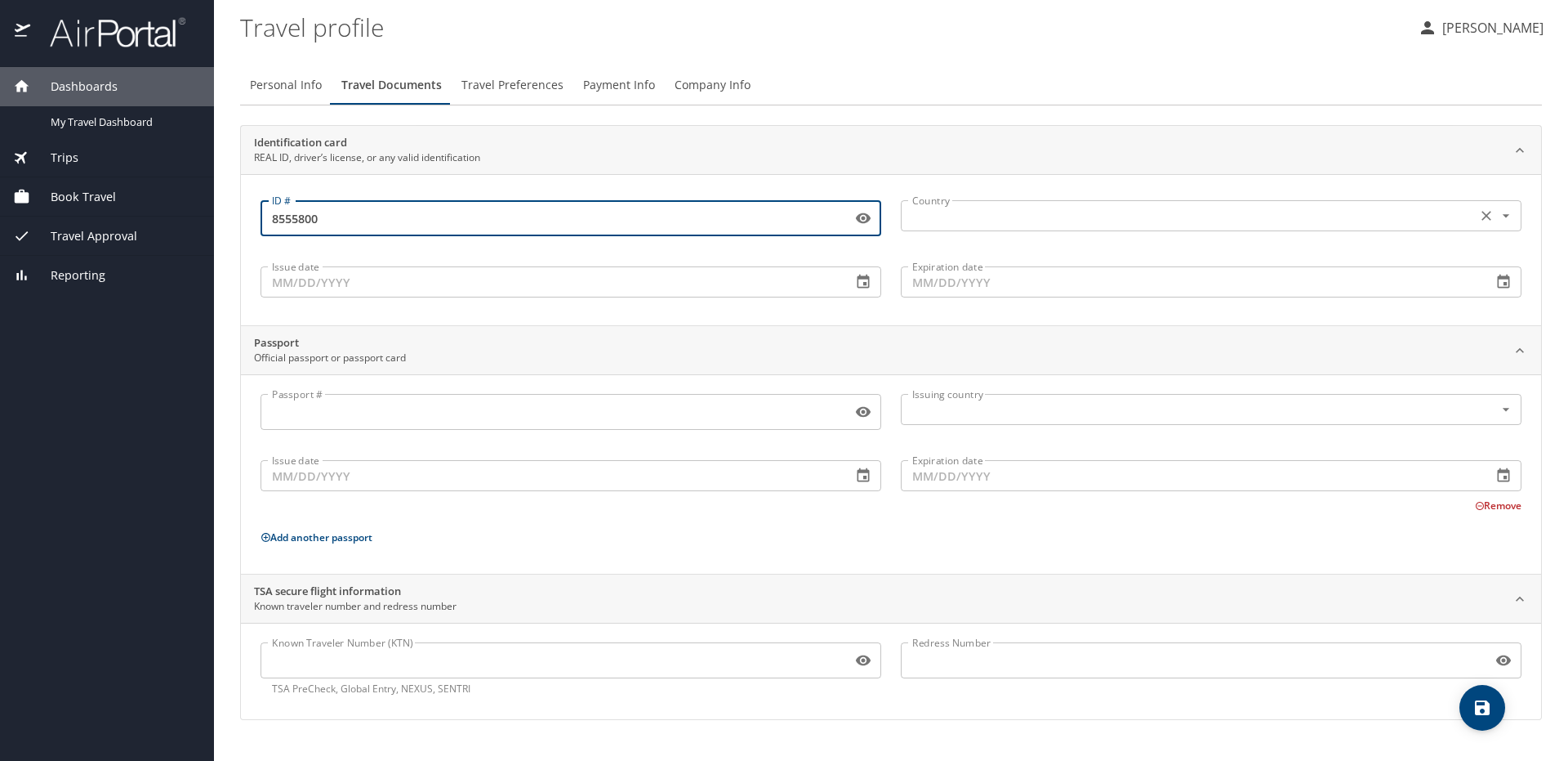
type input "8555800"
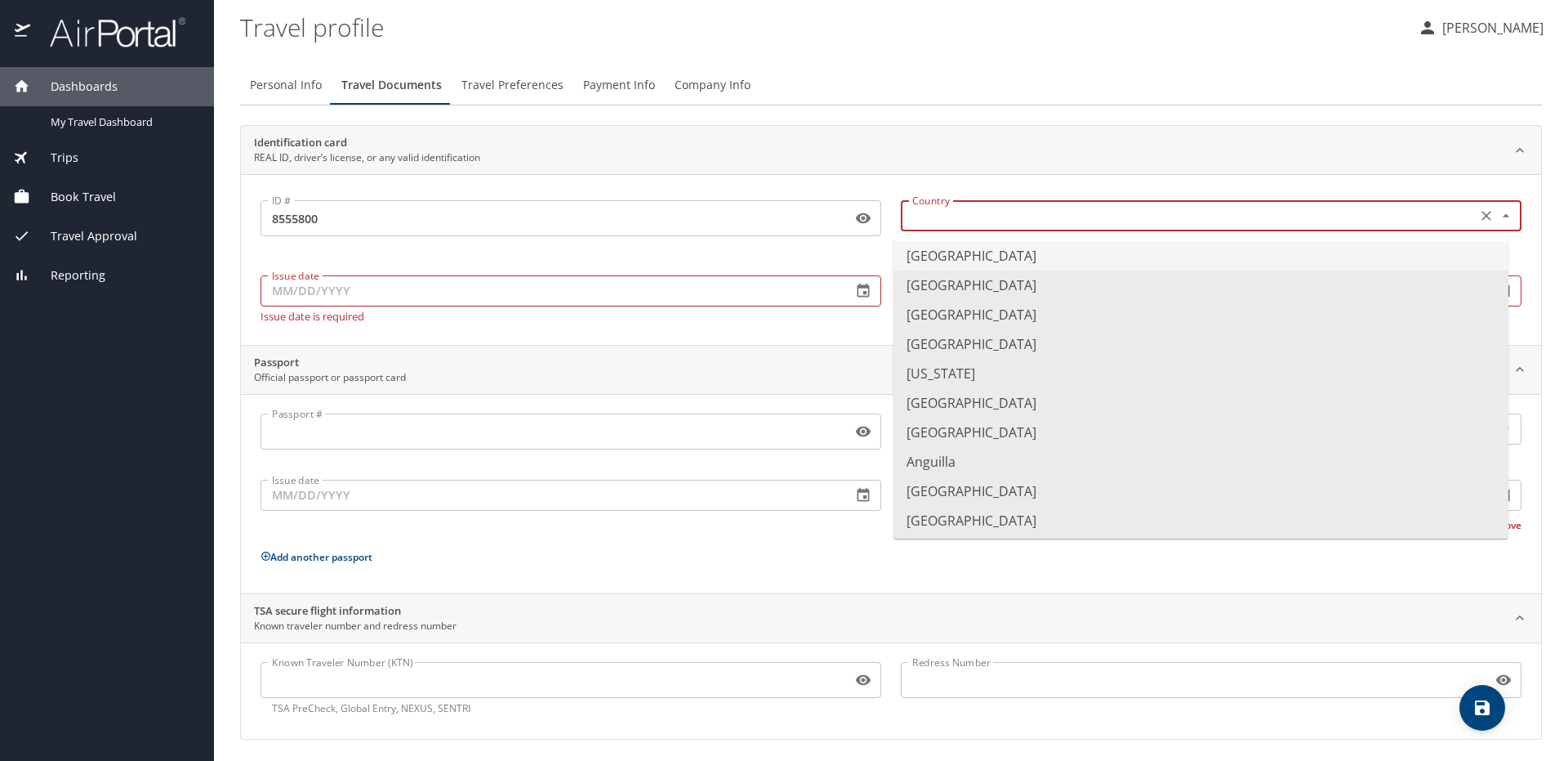
click at [1023, 215] on input "text" at bounding box center [1187, 216] width 563 height 21
click at [998, 260] on li "[GEOGRAPHIC_DATA]" at bounding box center [1202, 256] width 615 height 29
type input "[GEOGRAPHIC_DATA]"
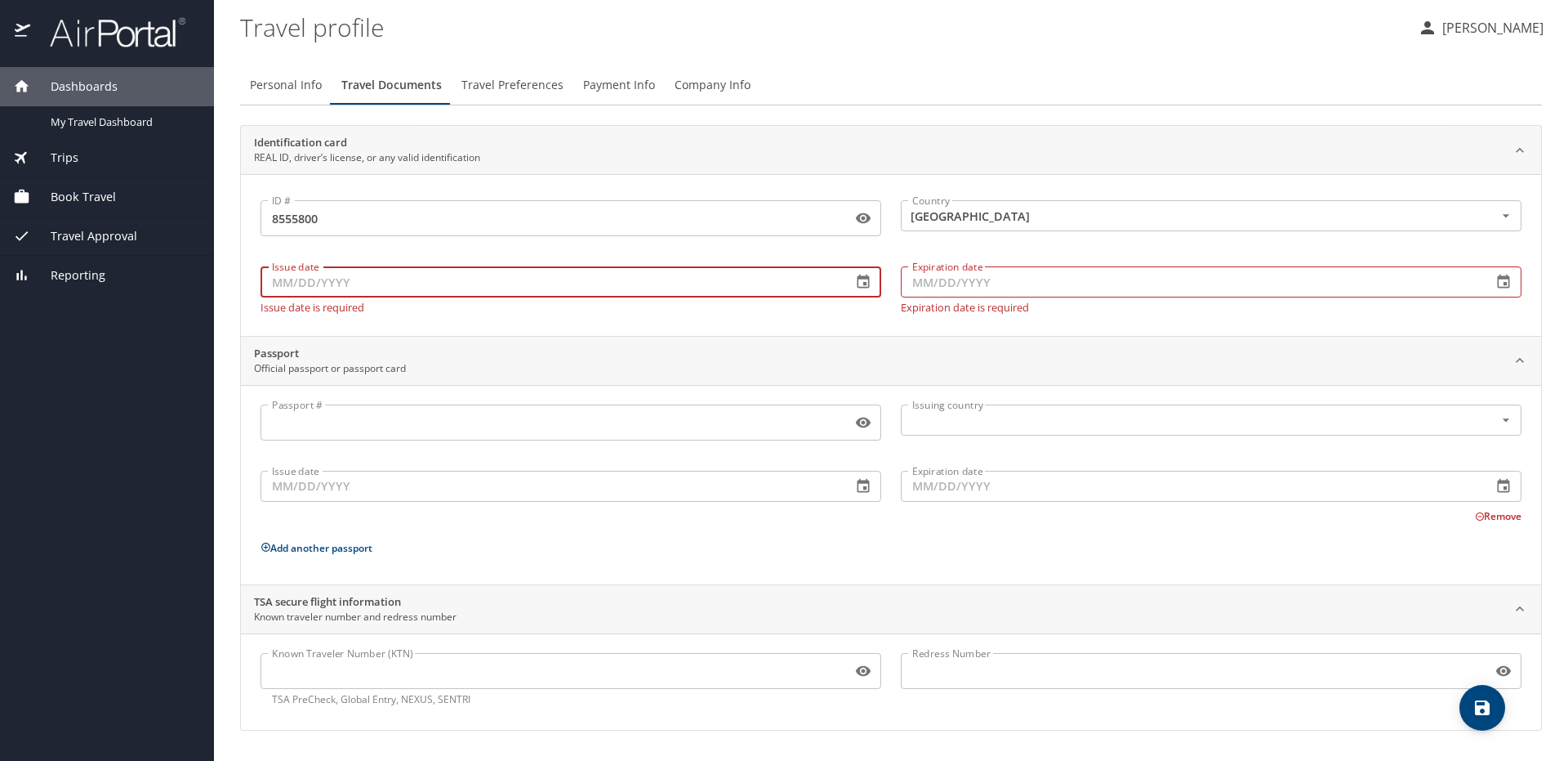
click at [628, 285] on input "Issue date" at bounding box center [550, 282] width 579 height 31
type input "[DATE]"
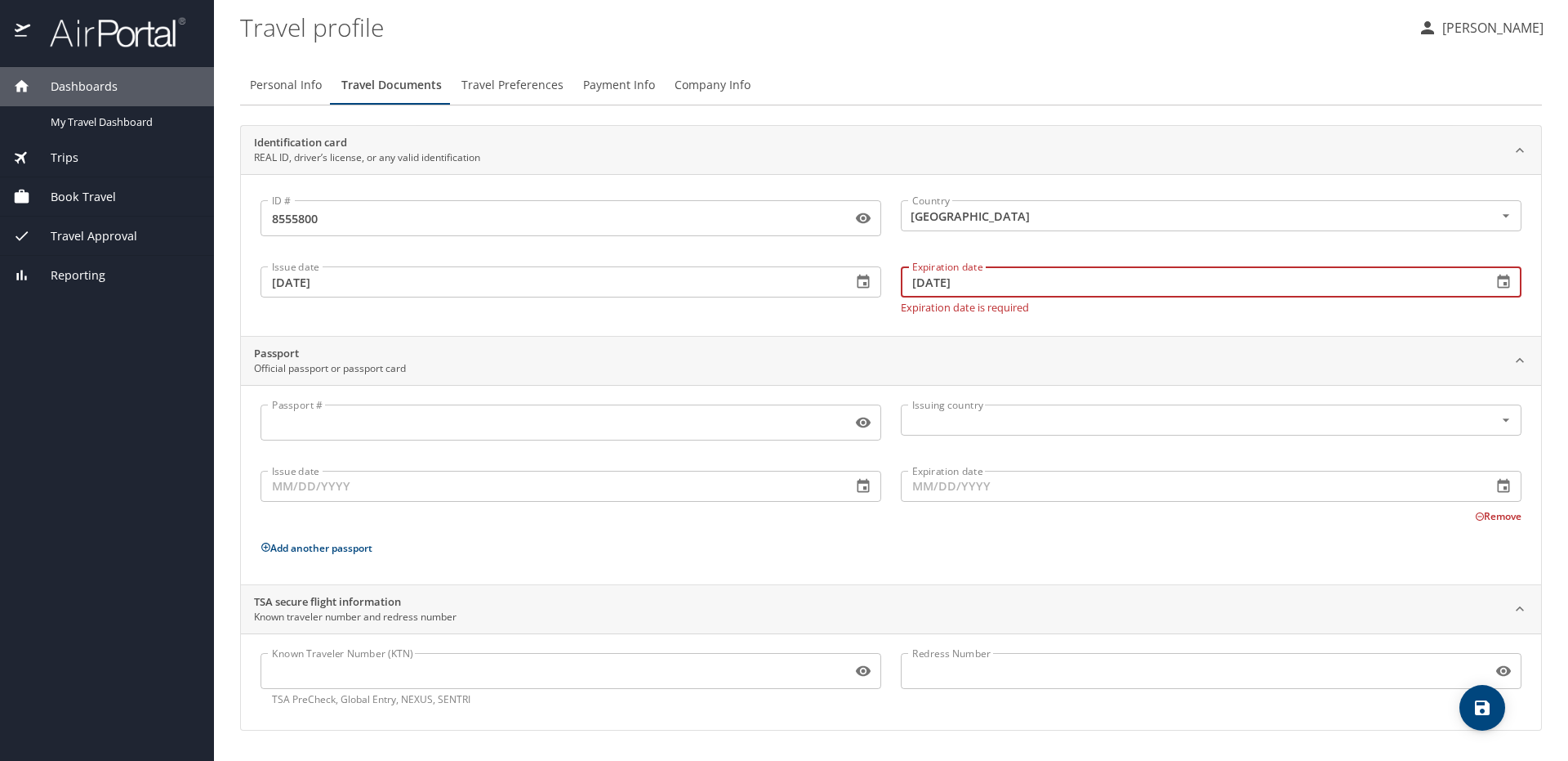
type input "[DATE]"
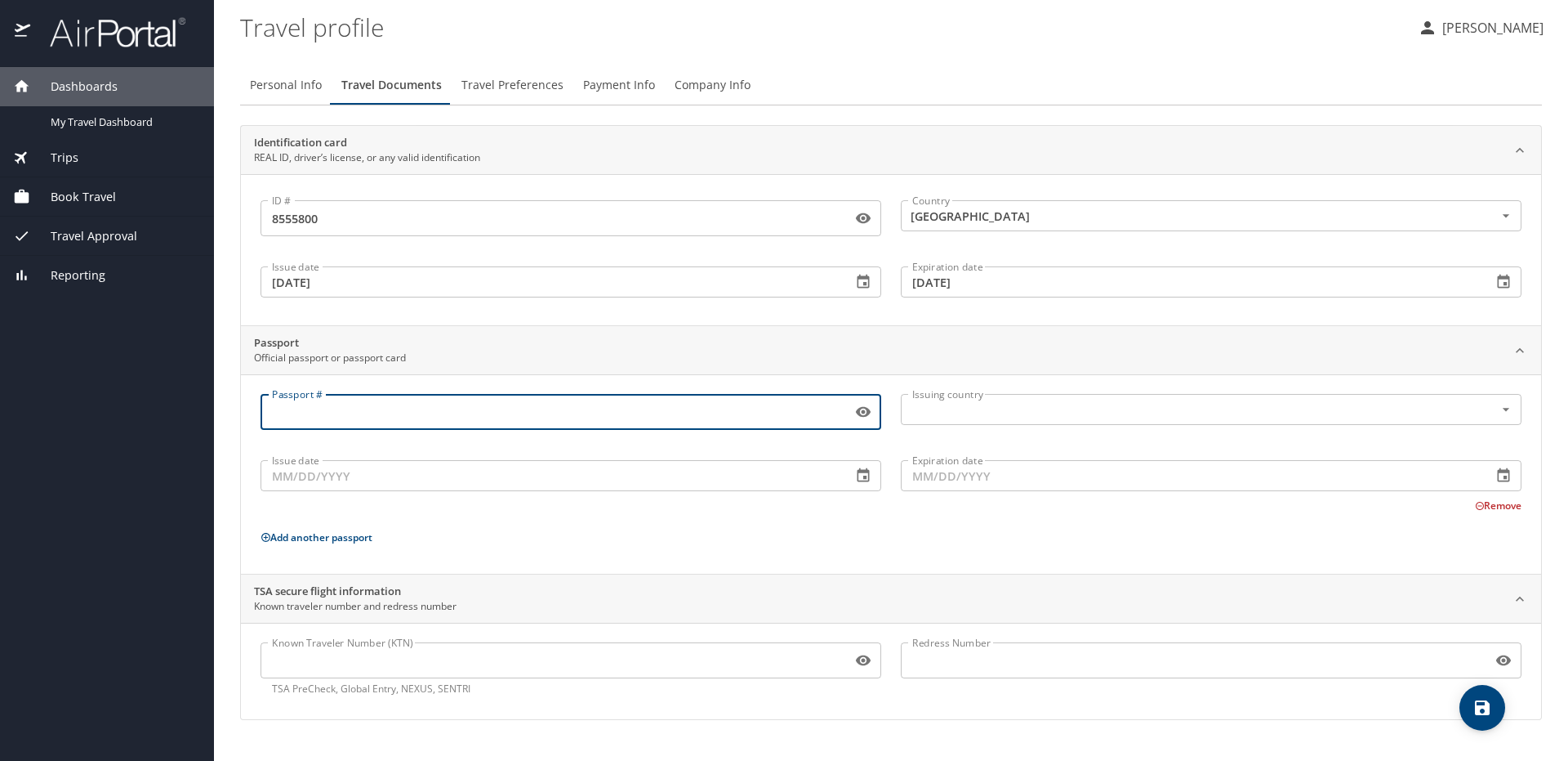
click at [494, 416] on input "Passport #" at bounding box center [553, 412] width 584 height 31
type input "571121531"
click at [965, 418] on input "text" at bounding box center [1187, 409] width 563 height 21
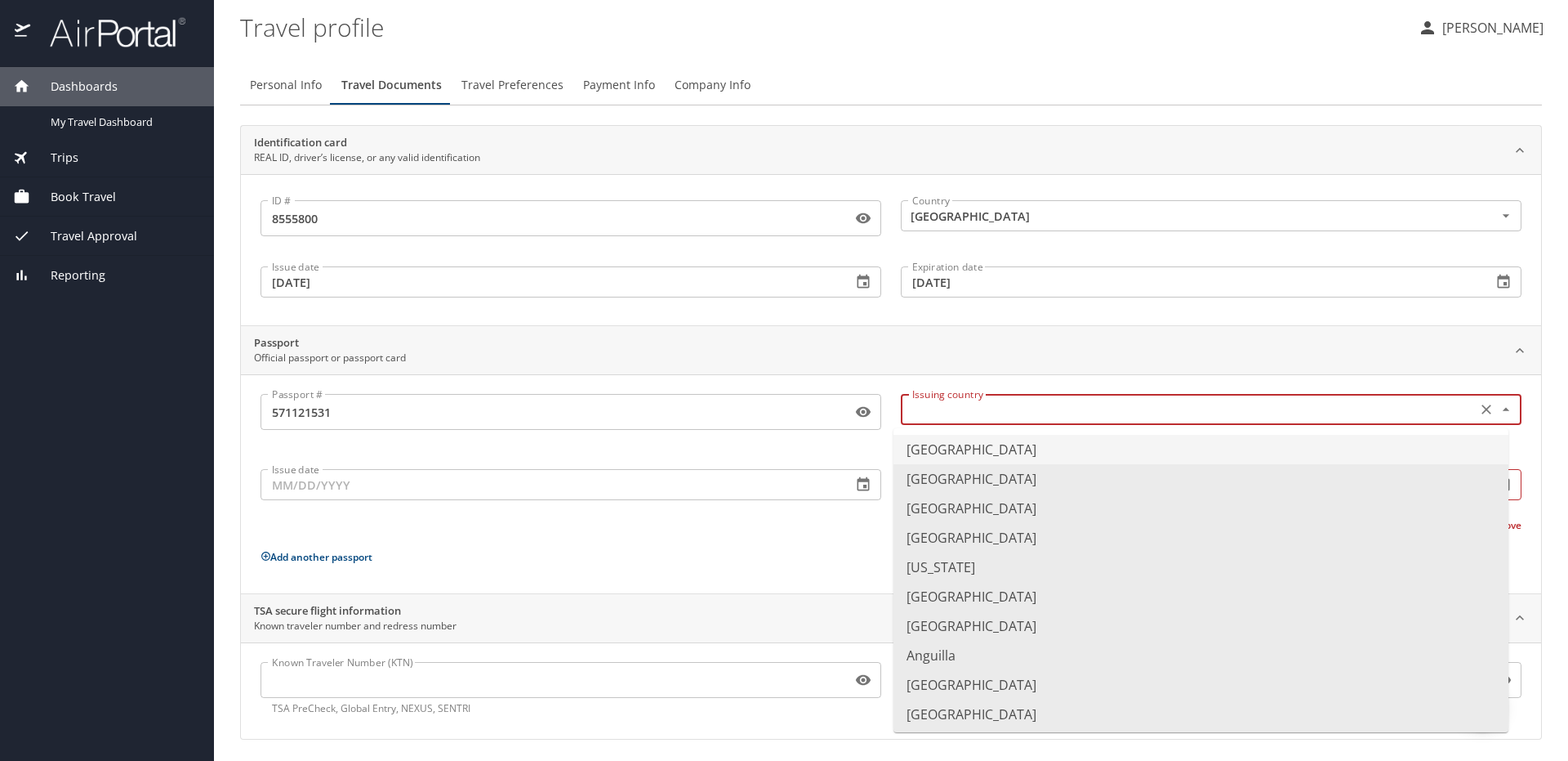
click at [961, 443] on li "[GEOGRAPHIC_DATA]" at bounding box center [1202, 449] width 615 height 29
type input "[GEOGRAPHIC_DATA]"
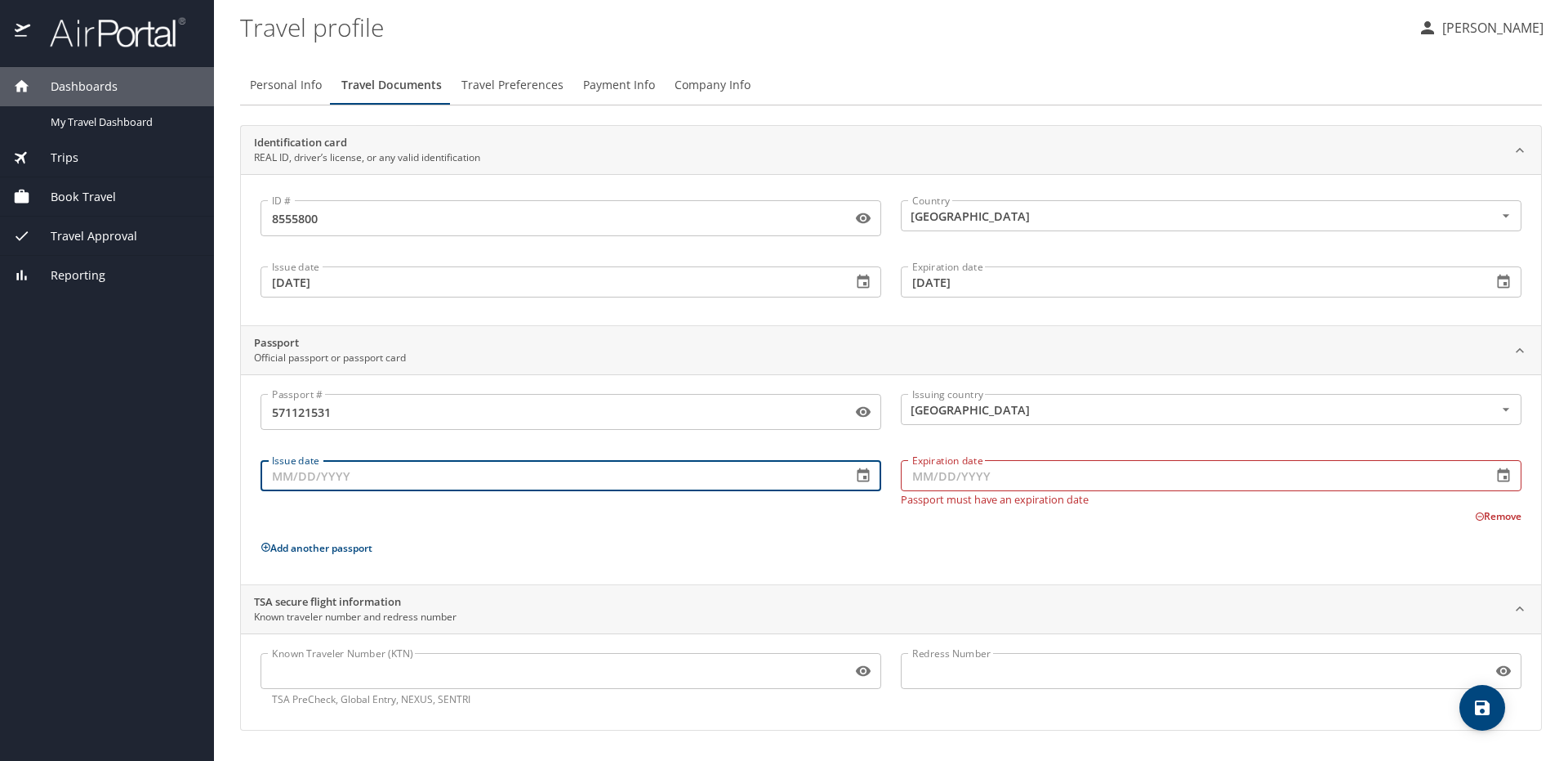
click at [754, 481] on input "Issue date" at bounding box center [550, 476] width 579 height 31
type input "[DATE]"
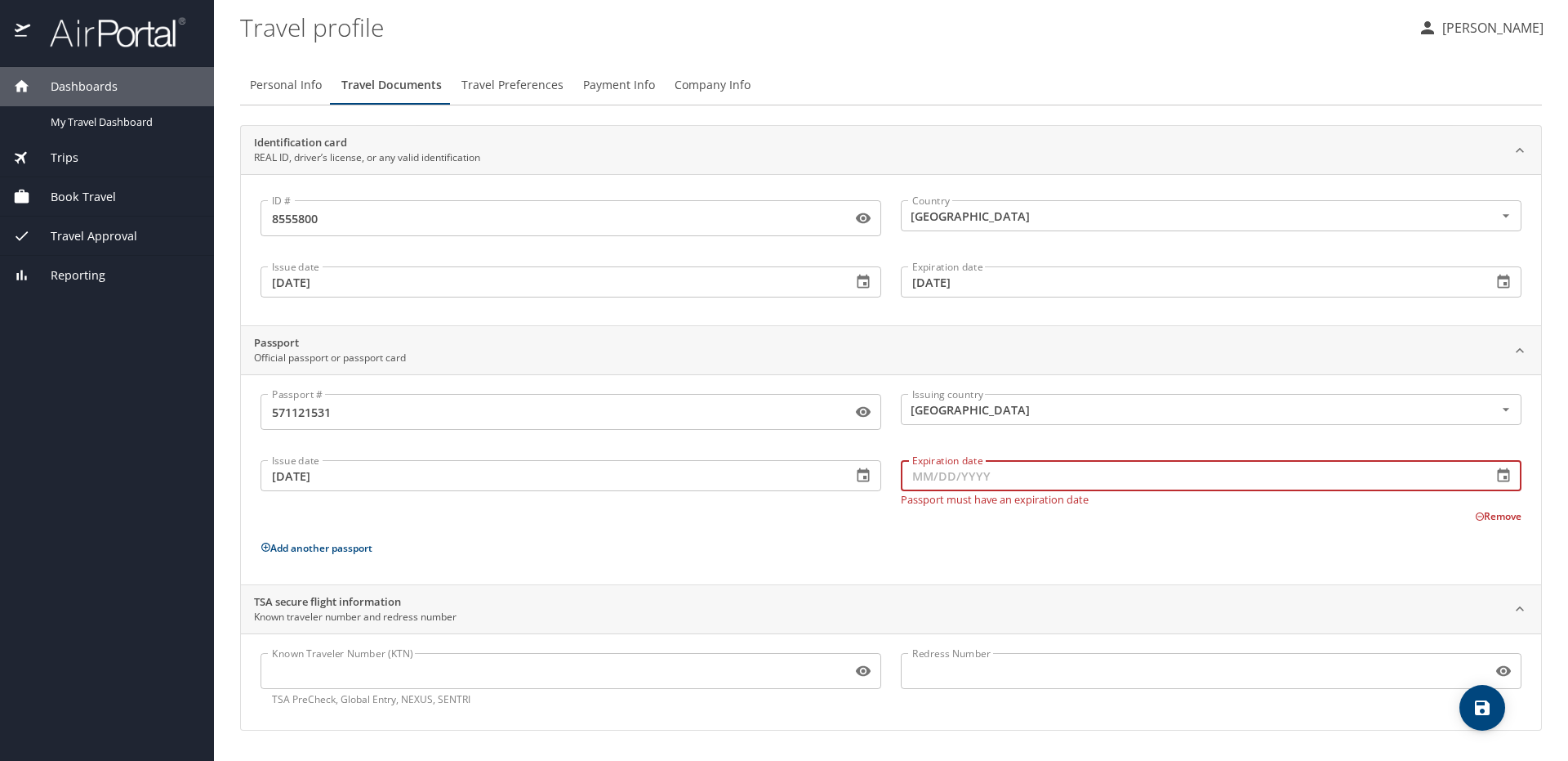
click at [943, 472] on input "Expiration date" at bounding box center [1190, 476] width 579 height 31
type input "[DATE]"
click at [921, 553] on div "Passport # [PASSPORT] Passport # Issuing country [GEOGRAPHIC_DATA] Issuing coun…" at bounding box center [891, 482] width 1261 height 177
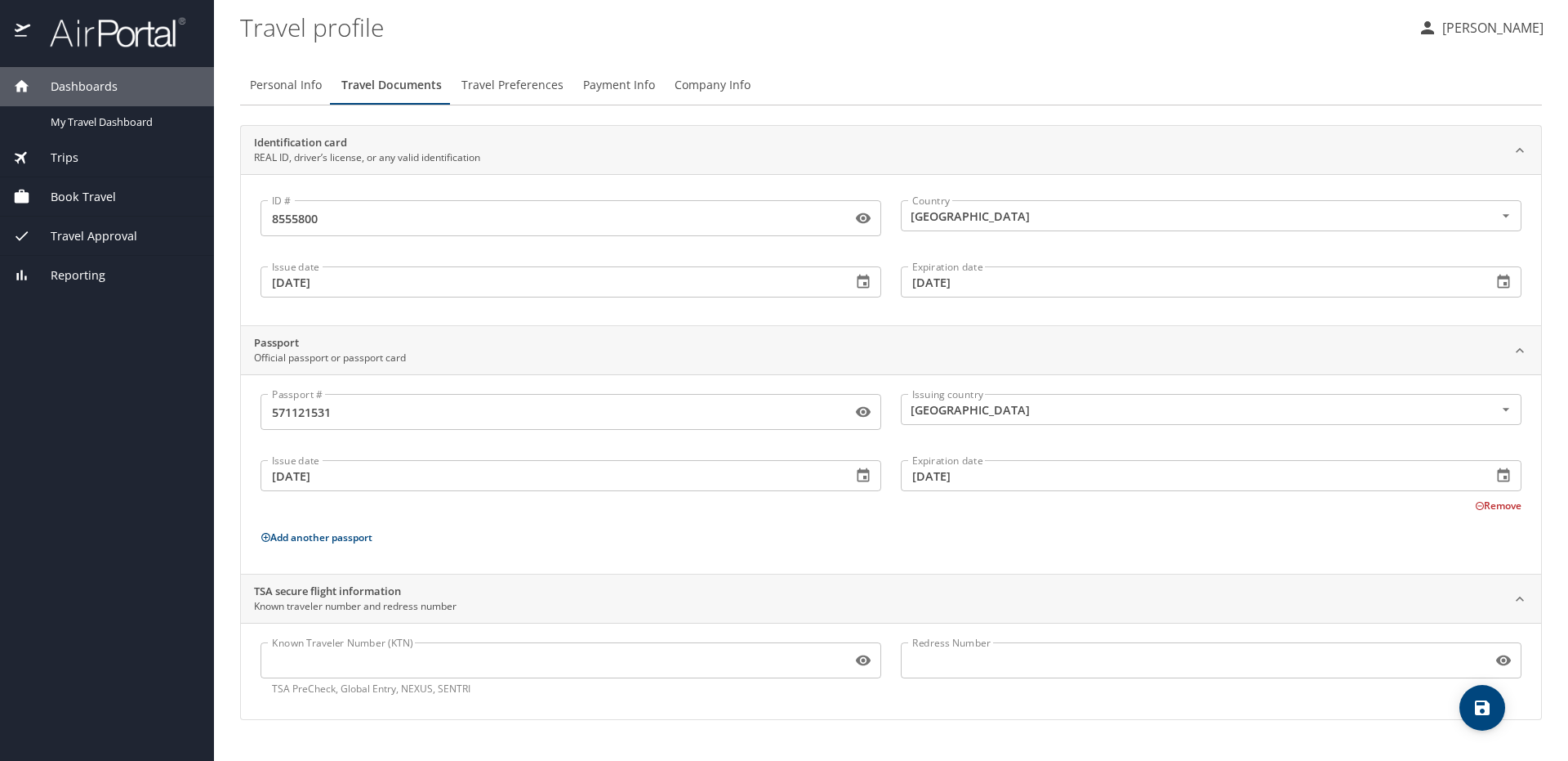
click at [383, 669] on input "Known Traveler Number (KTN)" at bounding box center [553, 660] width 584 height 31
